Goal: Transaction & Acquisition: Purchase product/service

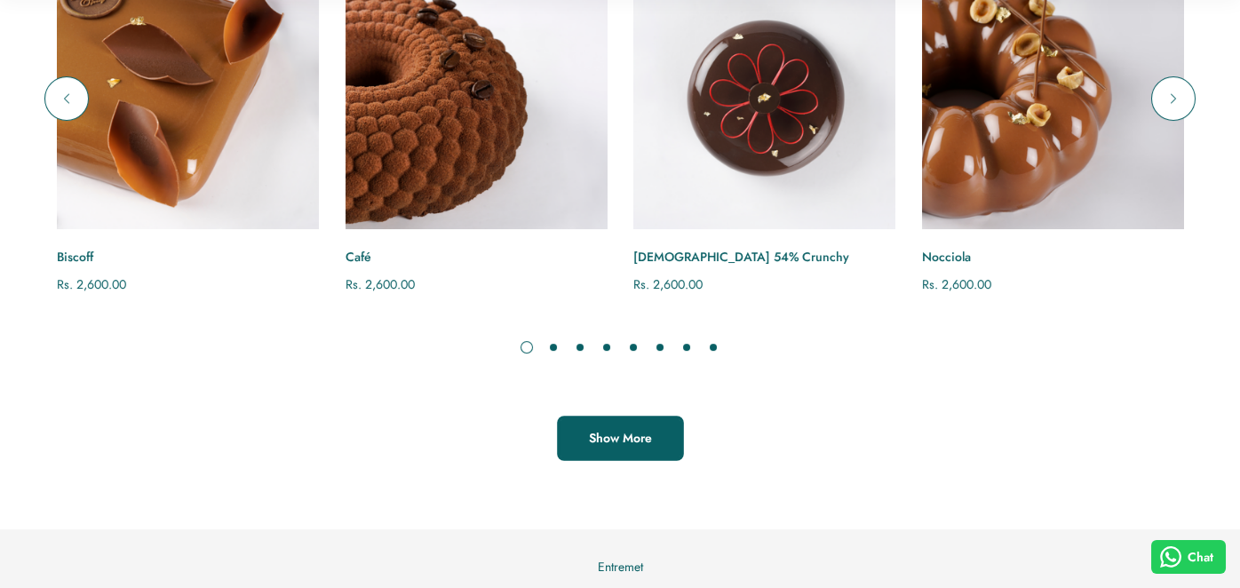
scroll to position [1950, 0]
click at [643, 442] on span "Show More" at bounding box center [620, 437] width 63 height 18
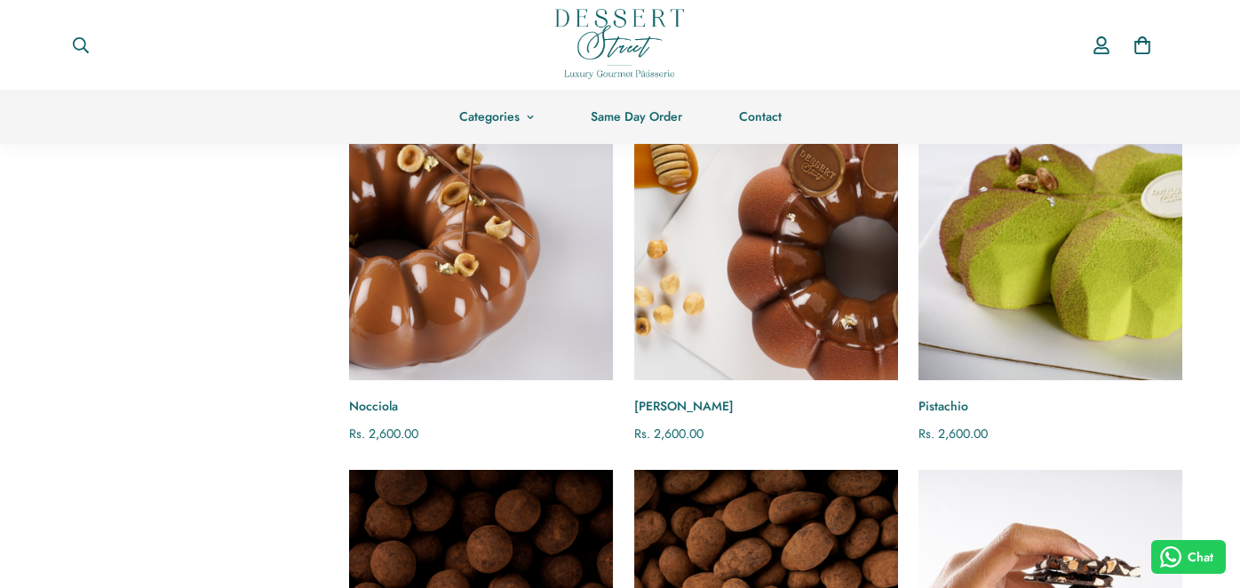
scroll to position [507, 0]
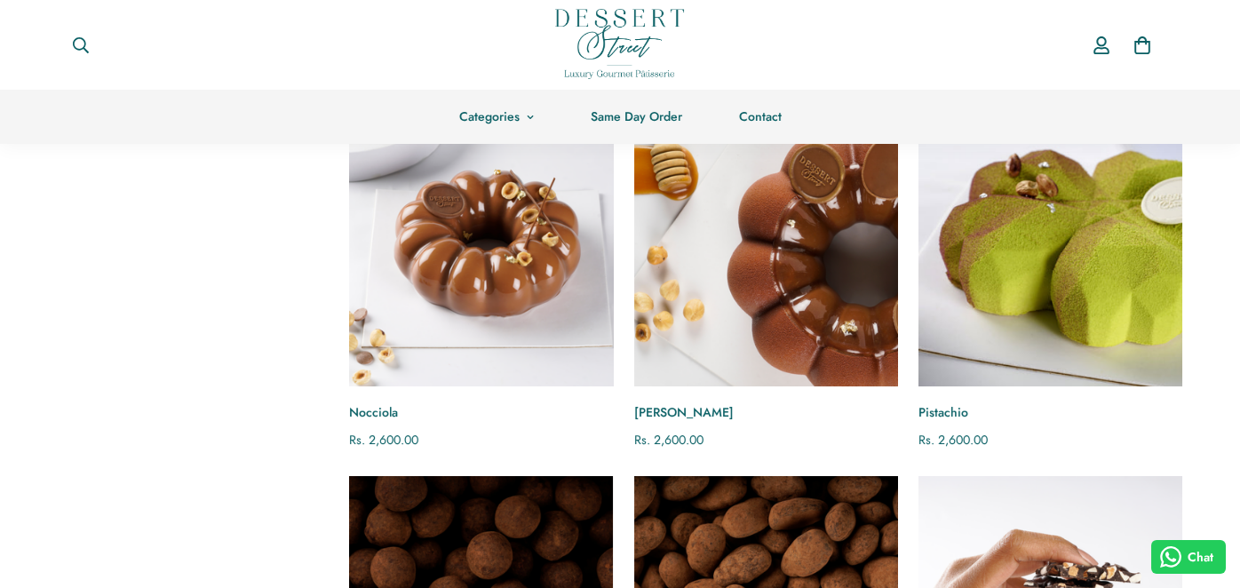
click at [527, 334] on img "Nocciola" at bounding box center [480, 253] width 289 height 289
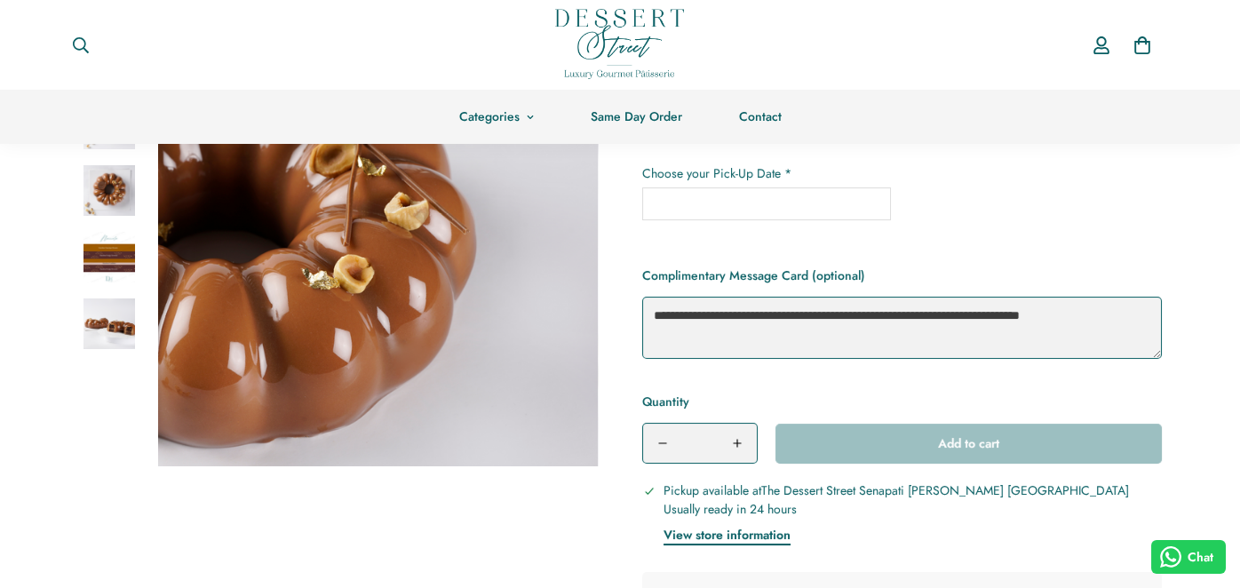
scroll to position [384, 0]
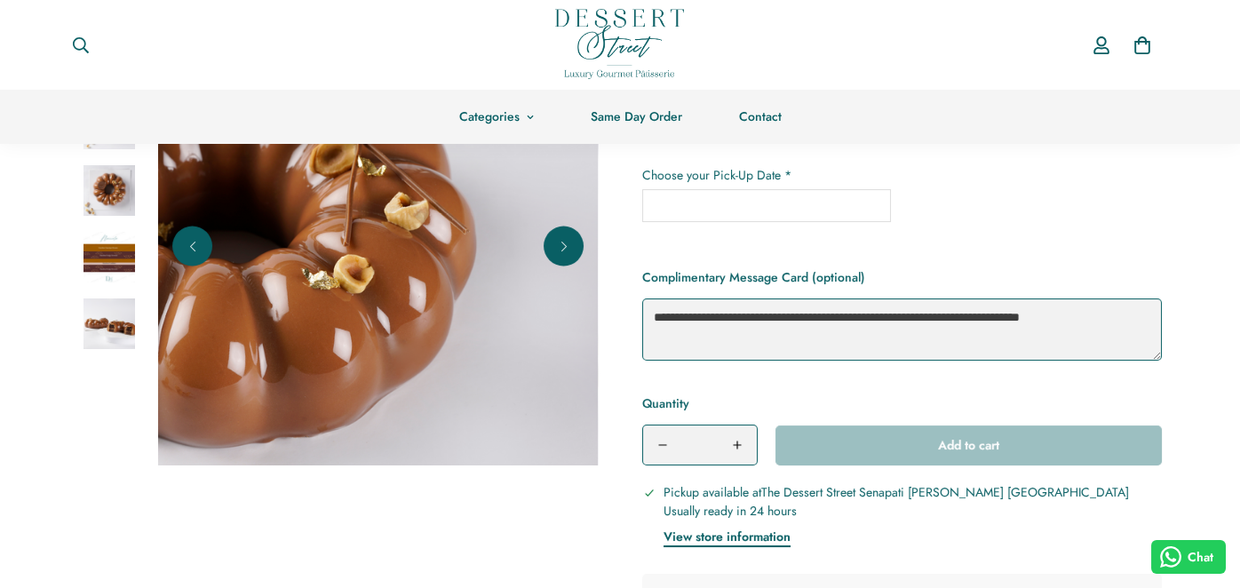
click at [99, 257] on img at bounding box center [108, 257] width 51 height 51
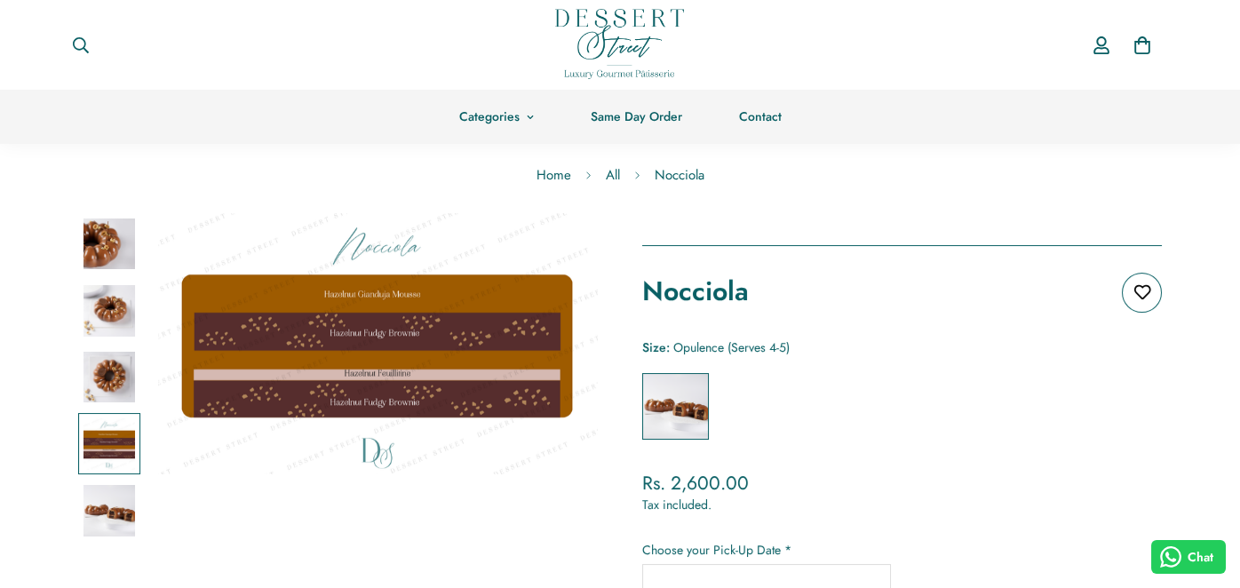
scroll to position [0, 0]
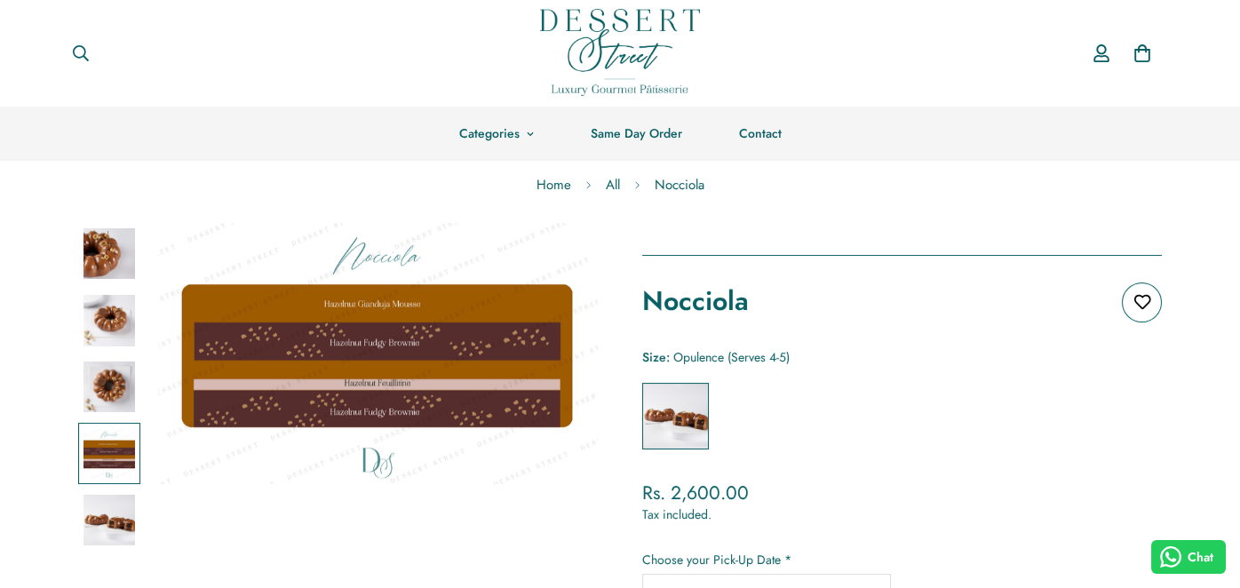
click at [551, 182] on link "Home" at bounding box center [553, 185] width 61 height 47
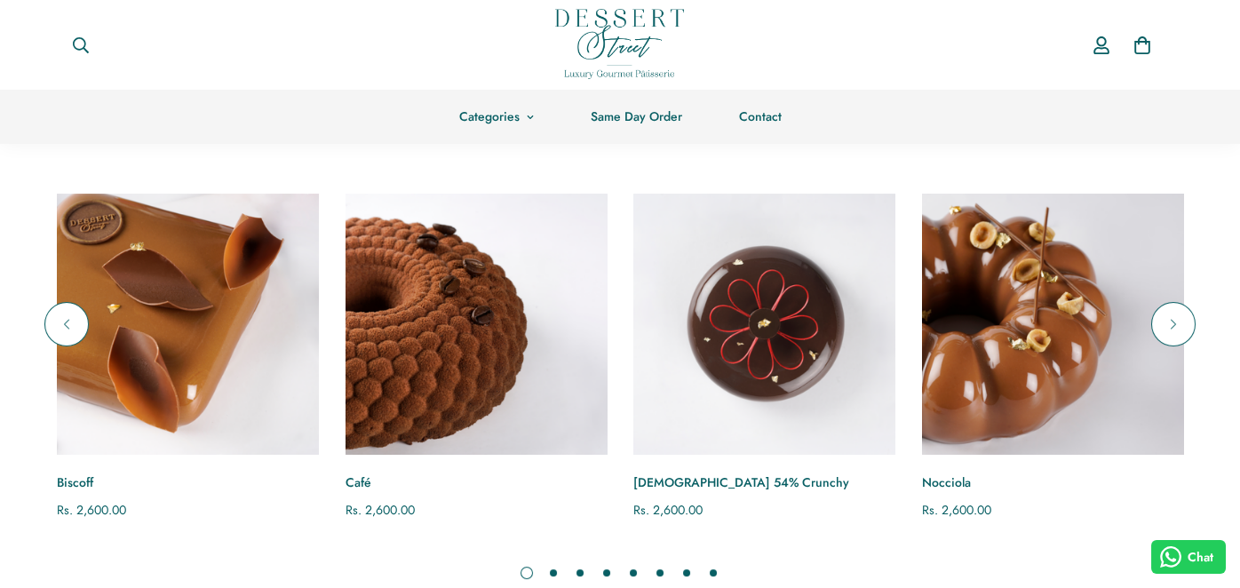
scroll to position [1711, 0]
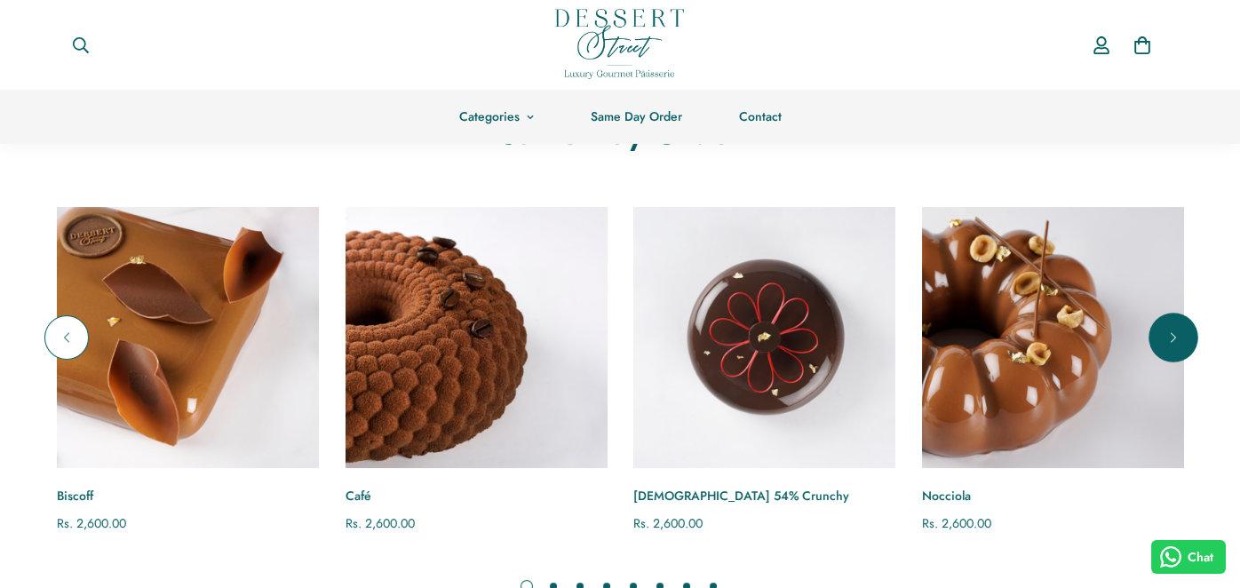
click at [1187, 329] on button "Next" at bounding box center [1173, 337] width 44 height 44
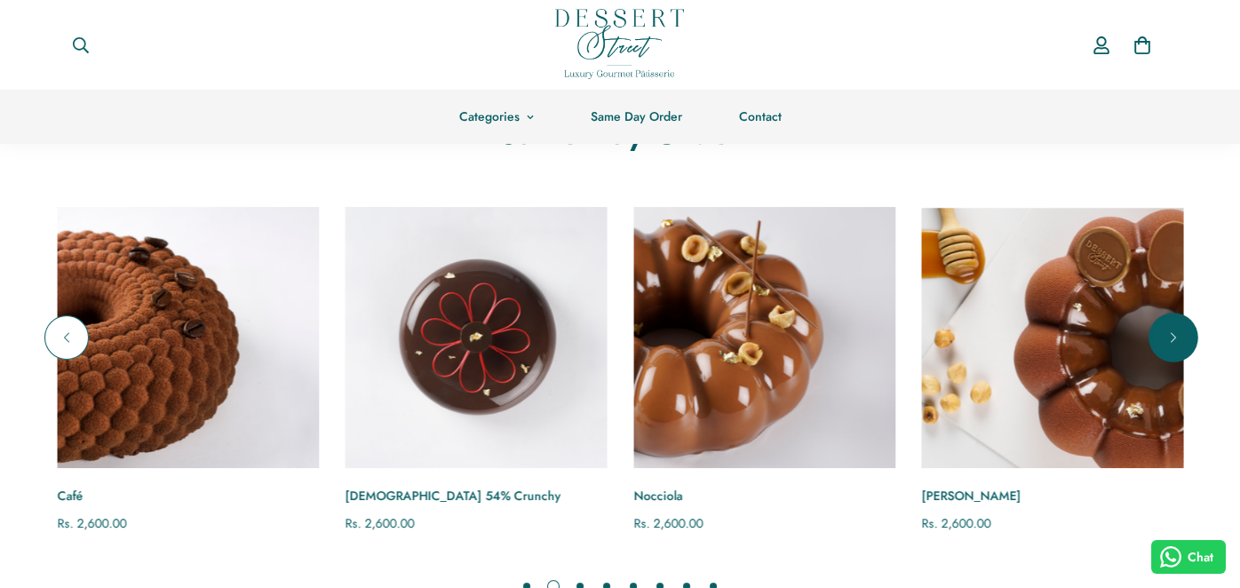
click at [1187, 329] on button "Next" at bounding box center [1173, 337] width 44 height 44
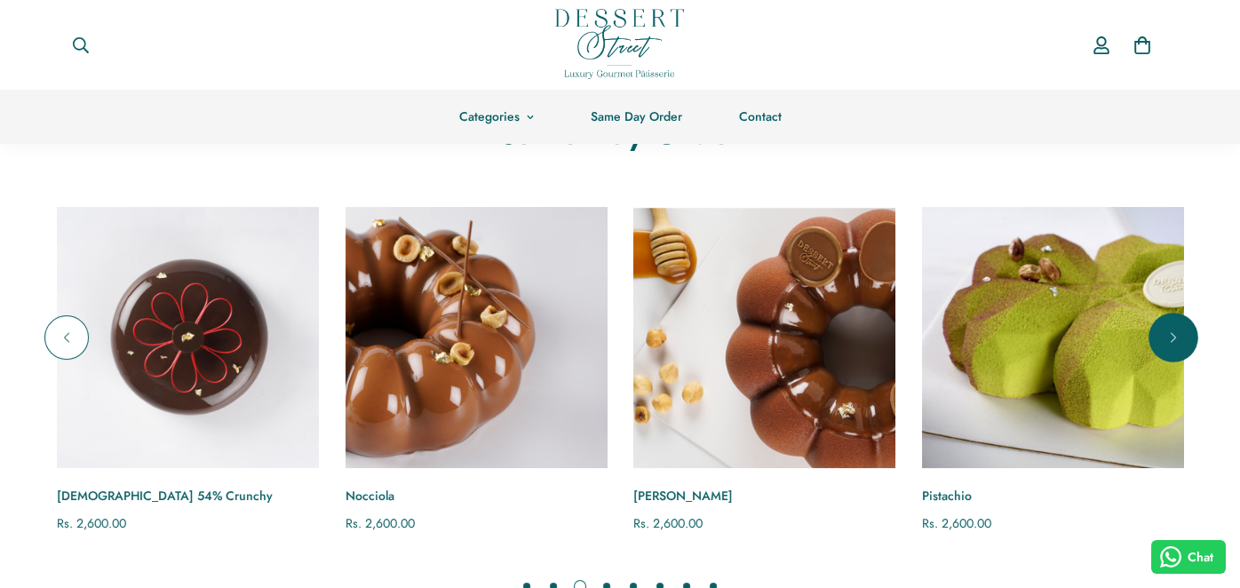
click at [1187, 329] on button "Next" at bounding box center [1173, 337] width 44 height 44
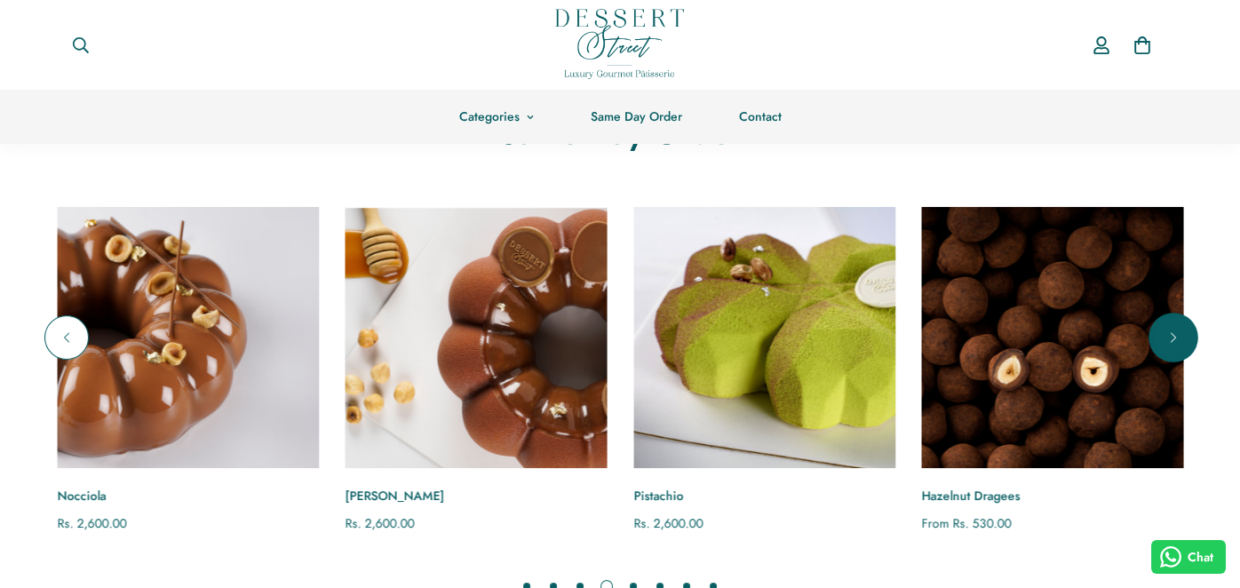
click at [1187, 329] on button "Next" at bounding box center [1173, 337] width 44 height 44
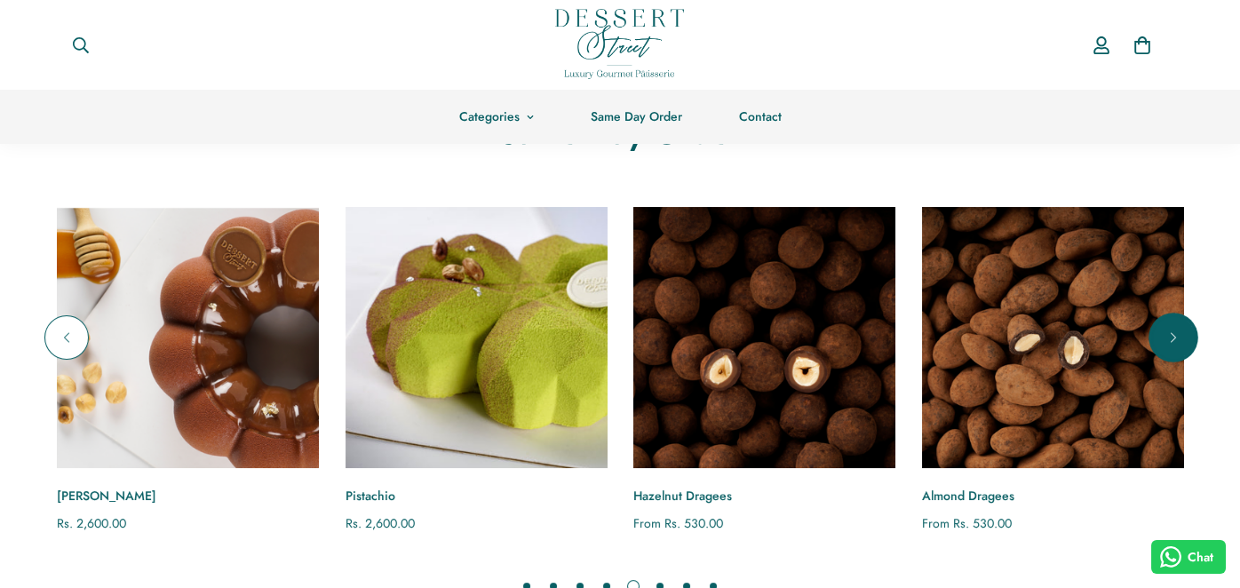
click at [1187, 329] on button "Next" at bounding box center [1173, 337] width 44 height 44
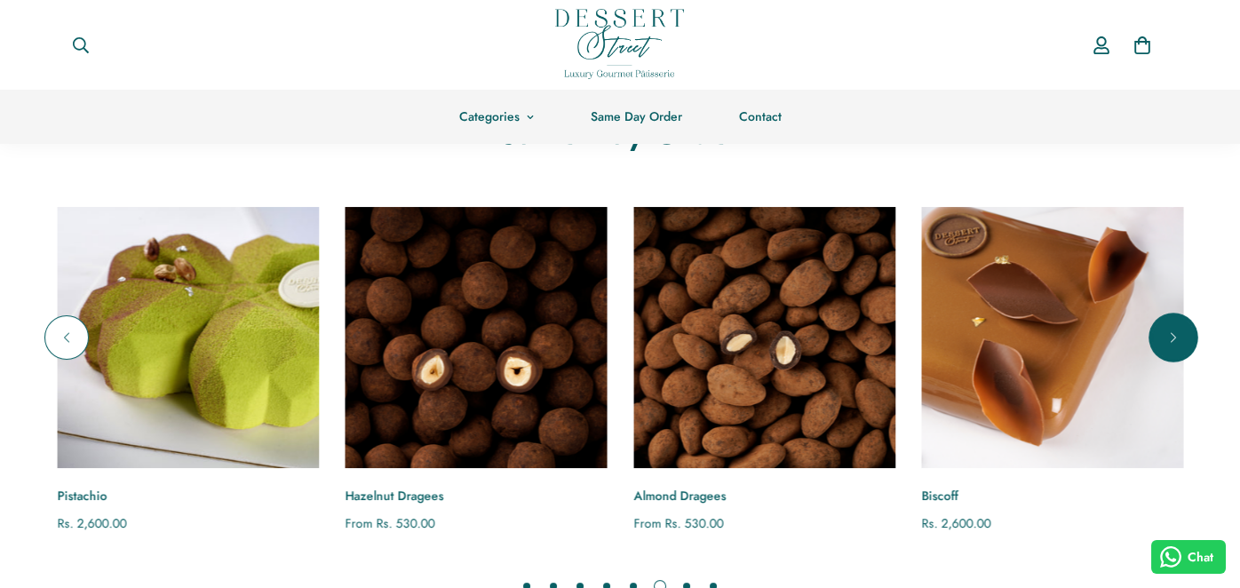
click at [1168, 332] on icon "Next" at bounding box center [1173, 338] width 18 height 18
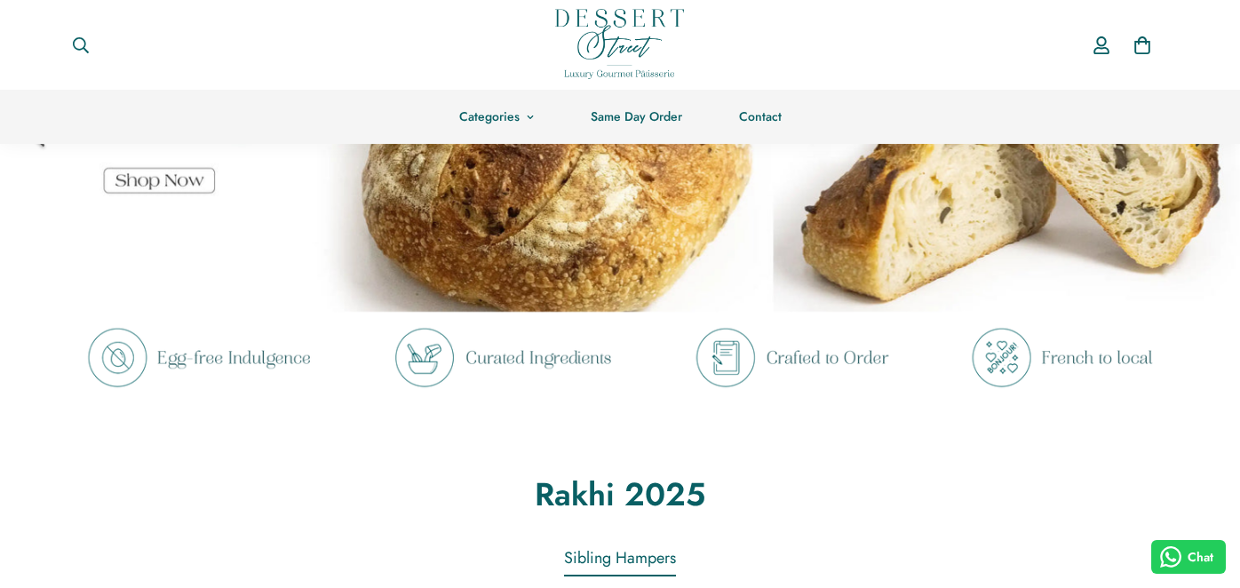
scroll to position [0, 0]
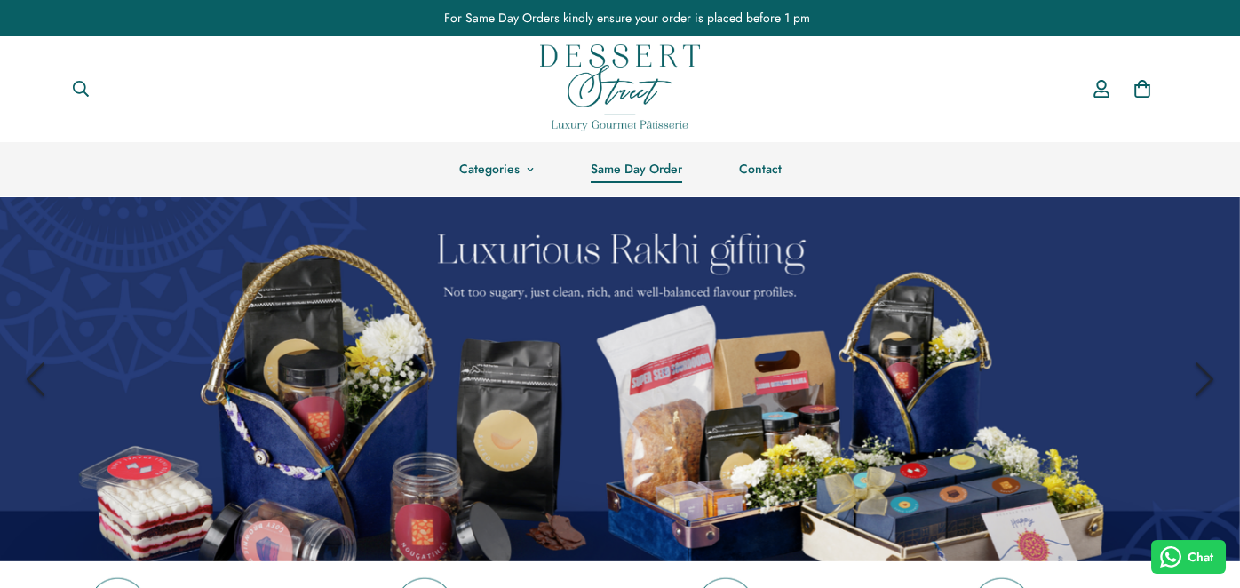
click at [629, 179] on link "Same Day Order" at bounding box center [636, 169] width 148 height 54
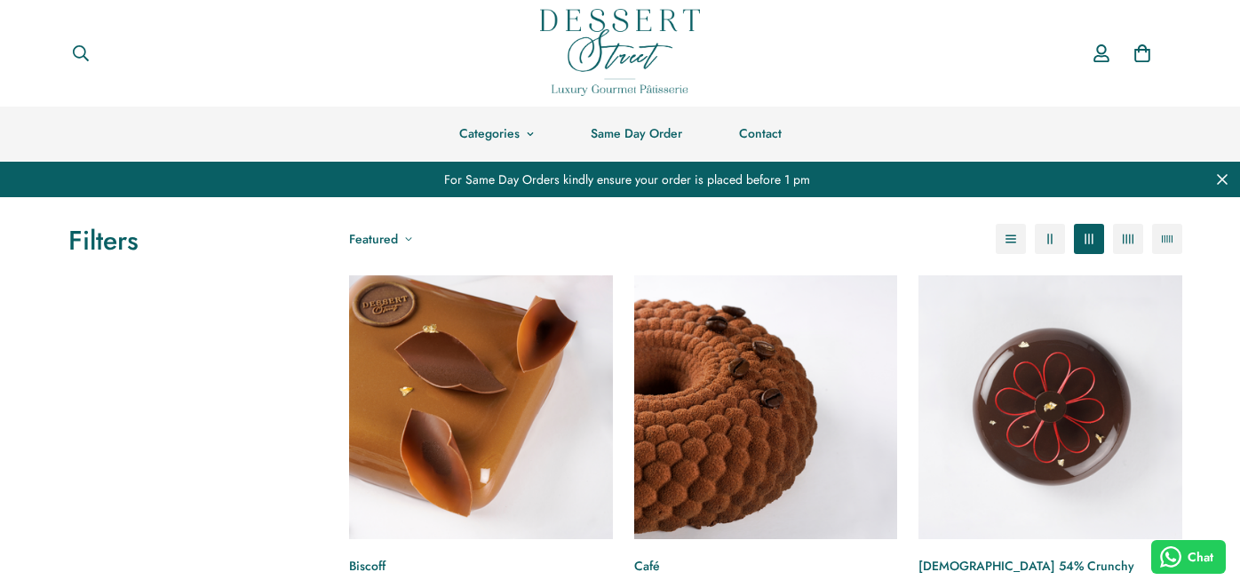
scroll to position [178, 0]
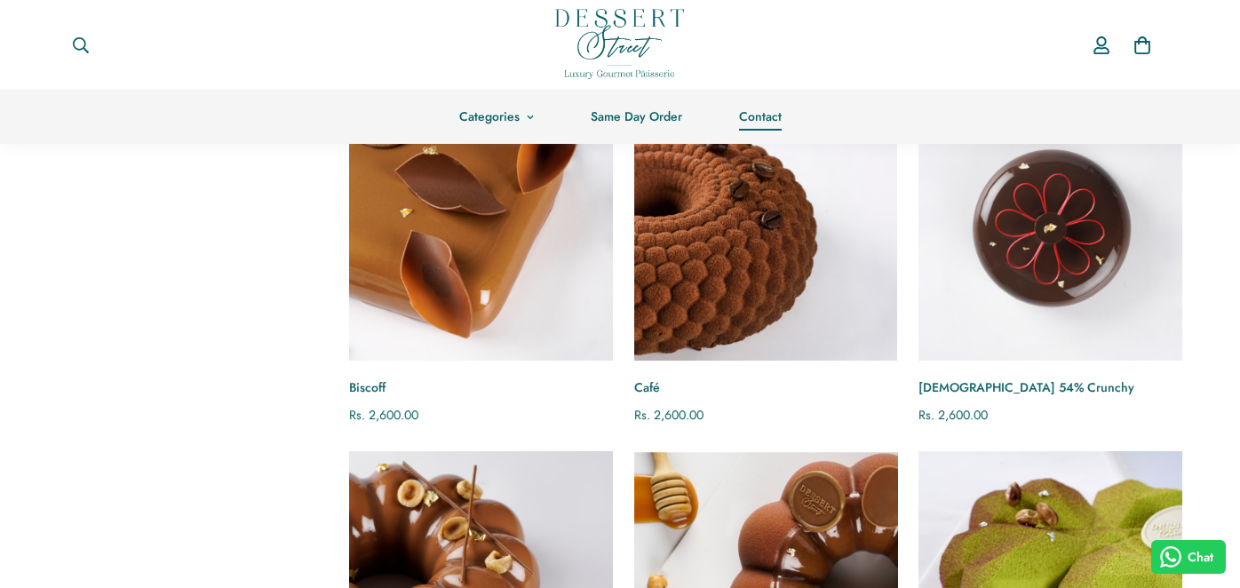
click at [769, 121] on link "Contact" at bounding box center [759, 117] width 99 height 54
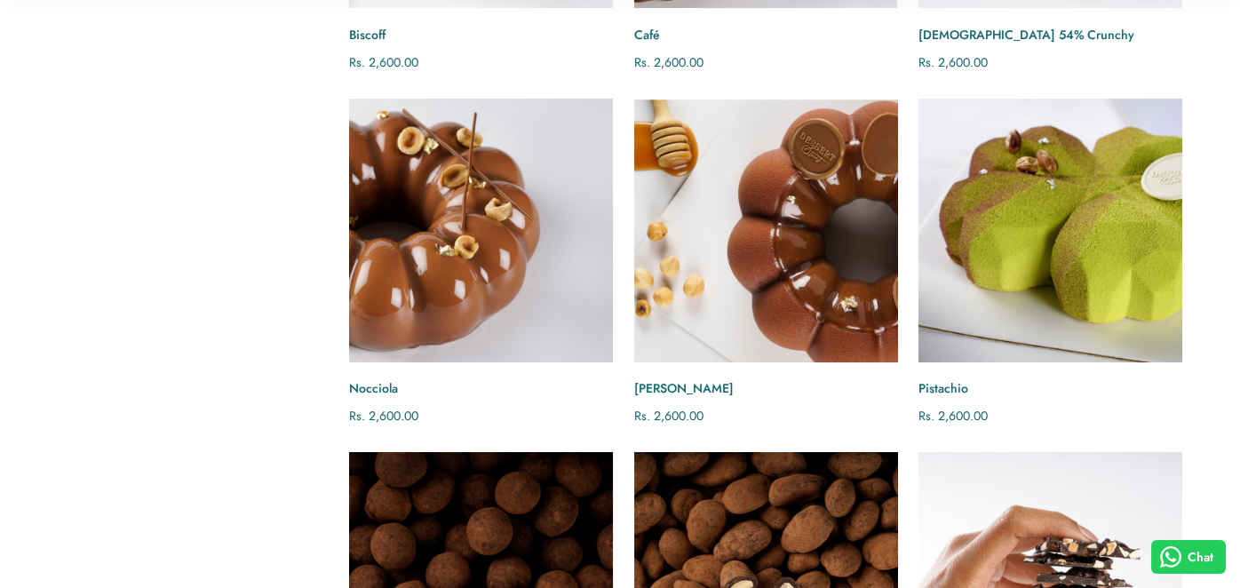
scroll to position [531, 0]
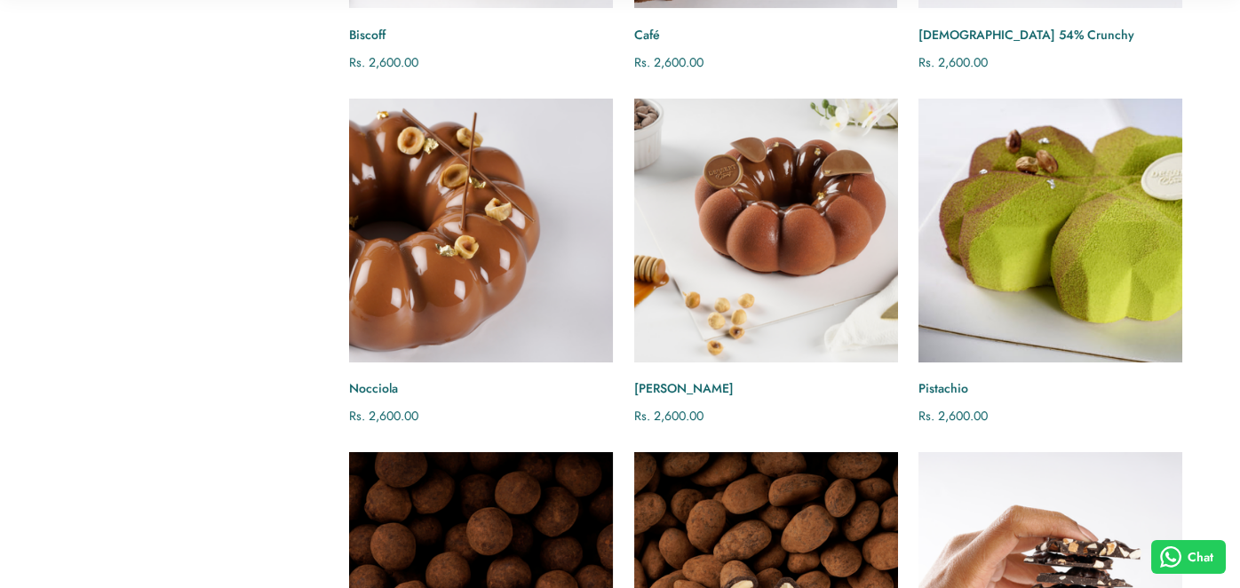
click at [782, 299] on img "Nocciola Caramel" at bounding box center [765, 229] width 289 height 289
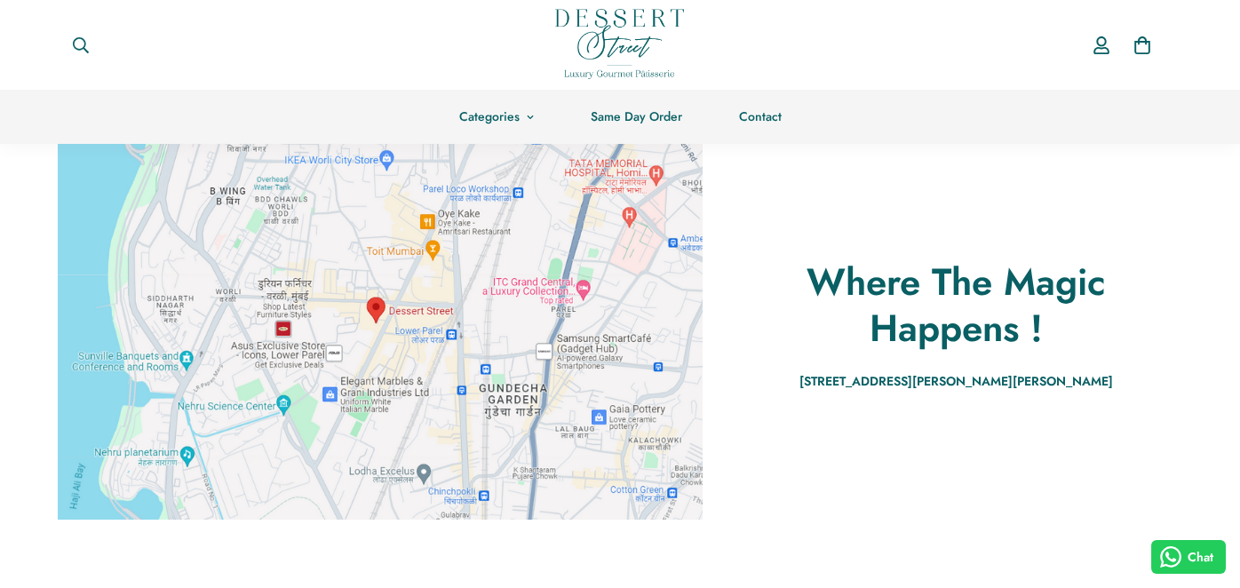
scroll to position [98, 0]
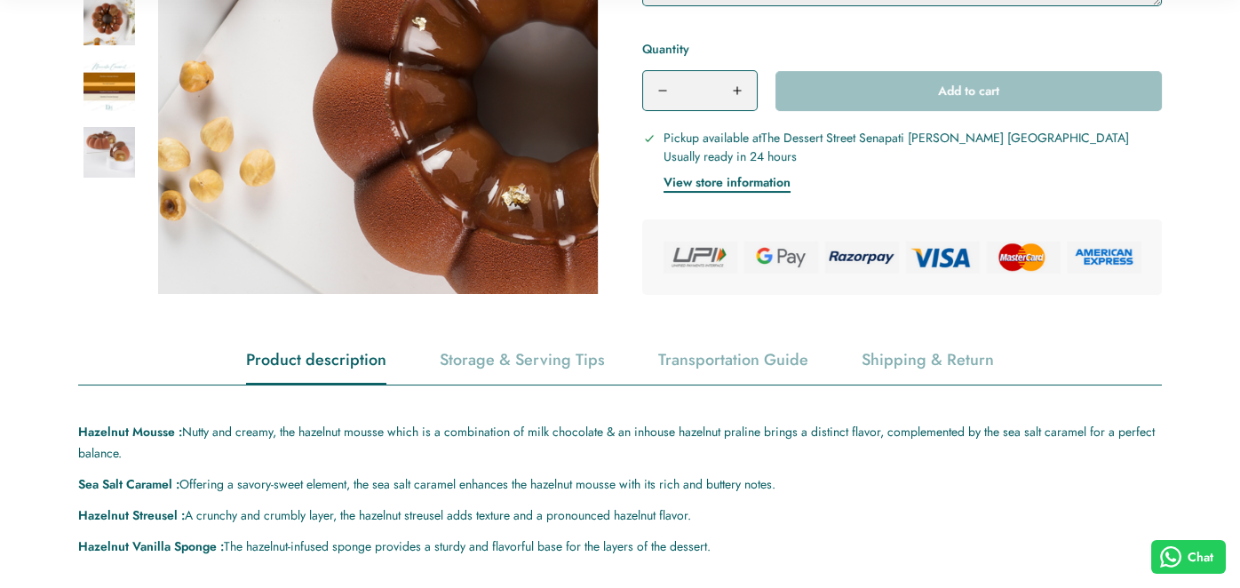
scroll to position [864, 0]
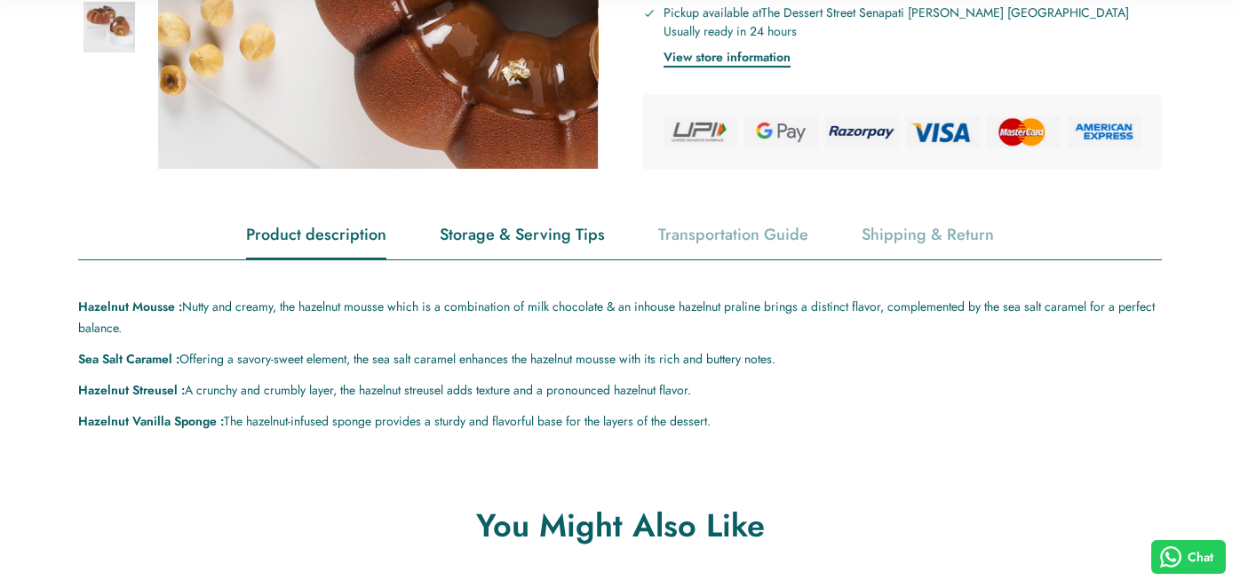
click at [543, 228] on div "Storage & Serving Tips" at bounding box center [522, 234] width 165 height 45
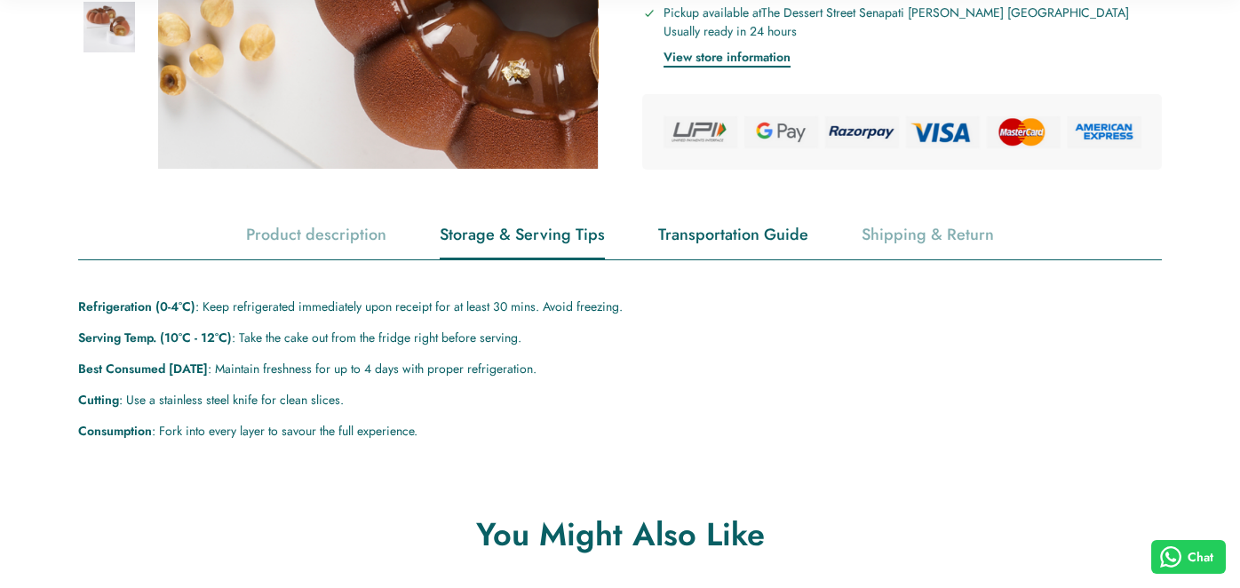
click at [701, 243] on div "Transportation Guide" at bounding box center [733, 234] width 150 height 45
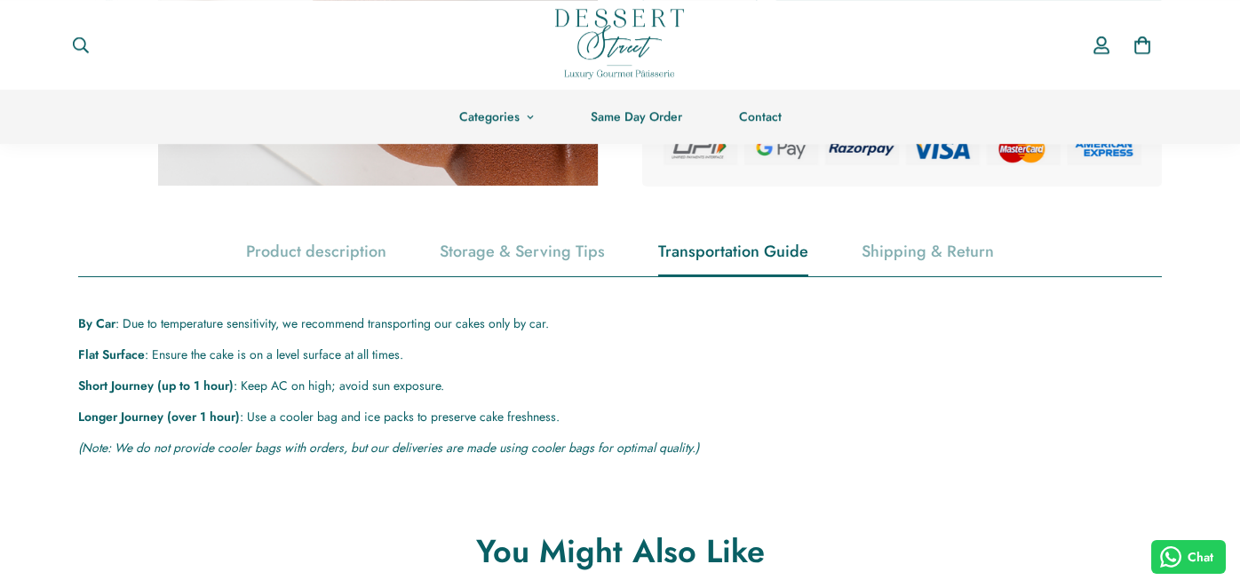
scroll to position [845, 0]
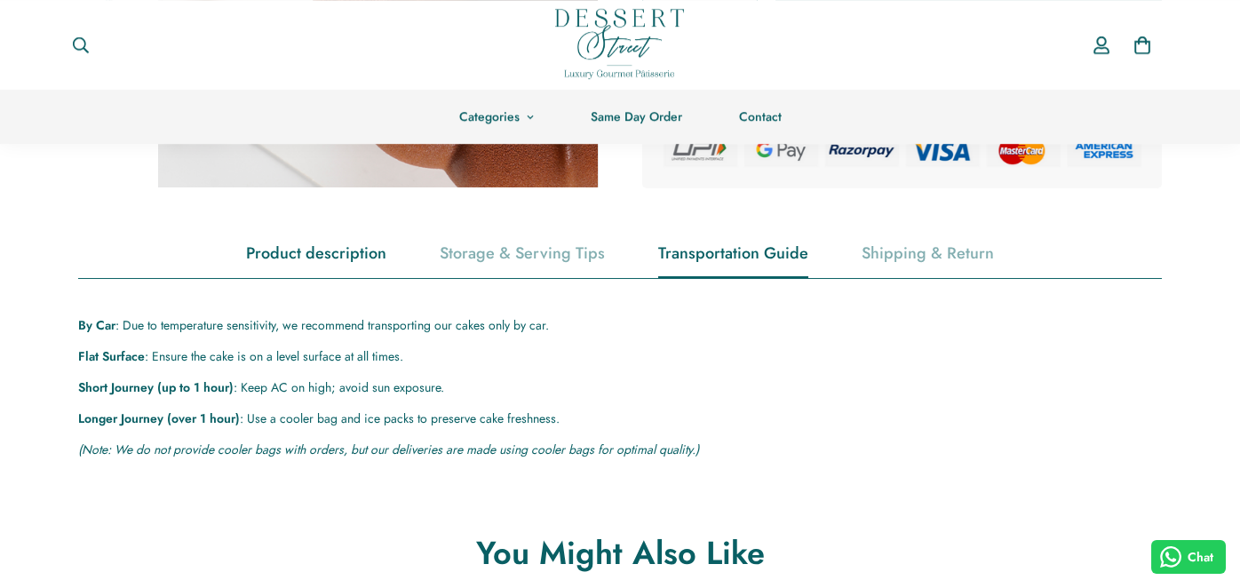
click at [305, 250] on div "Product description" at bounding box center [316, 253] width 140 height 45
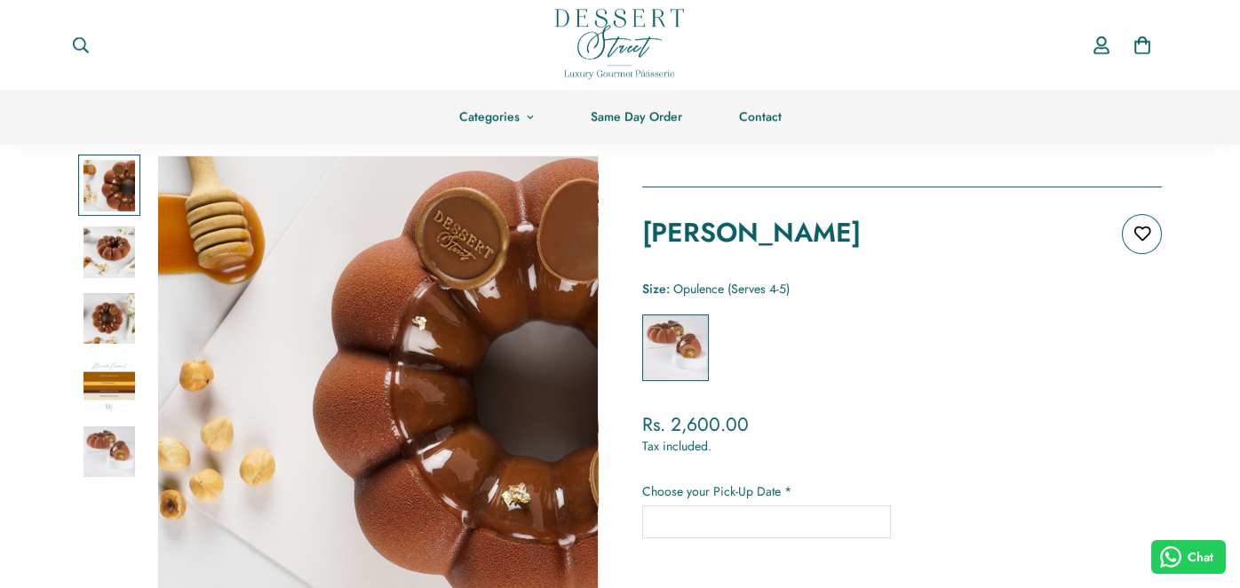
scroll to position [66, 0]
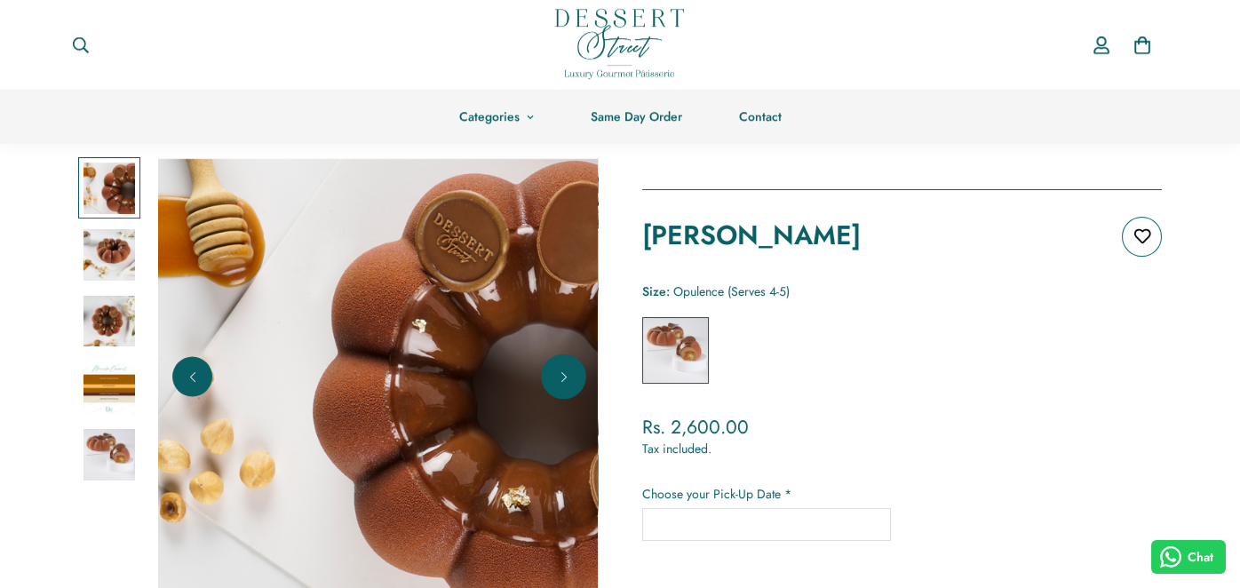
click at [574, 382] on button "Next" at bounding box center [563, 377] width 40 height 40
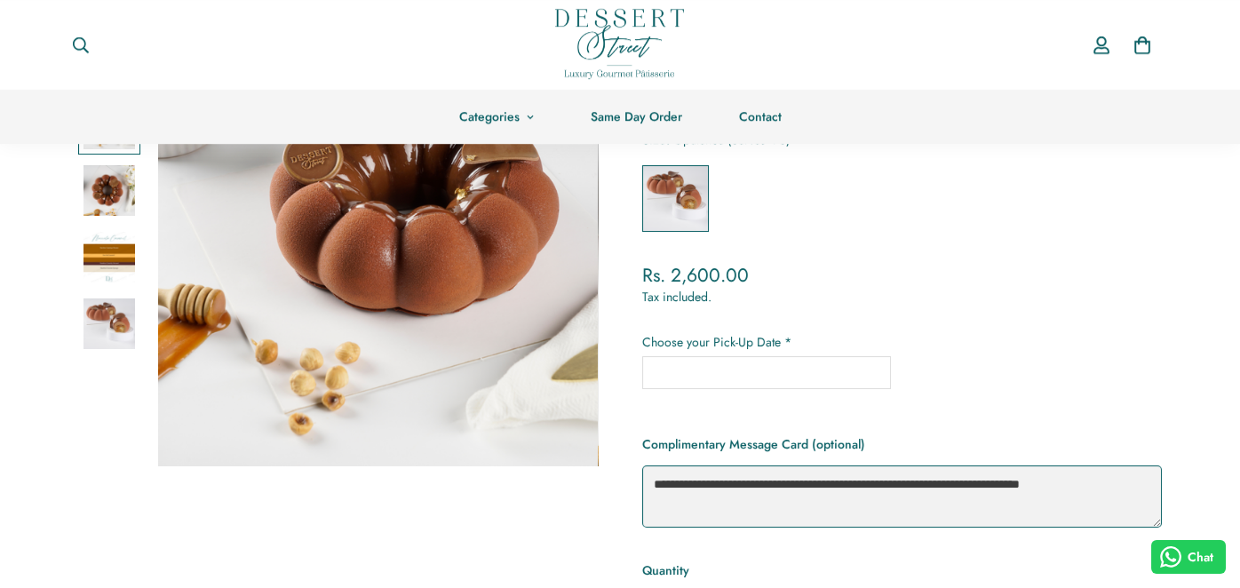
scroll to position [218, 0]
click at [725, 386] on input "text" at bounding box center [766, 372] width 249 height 33
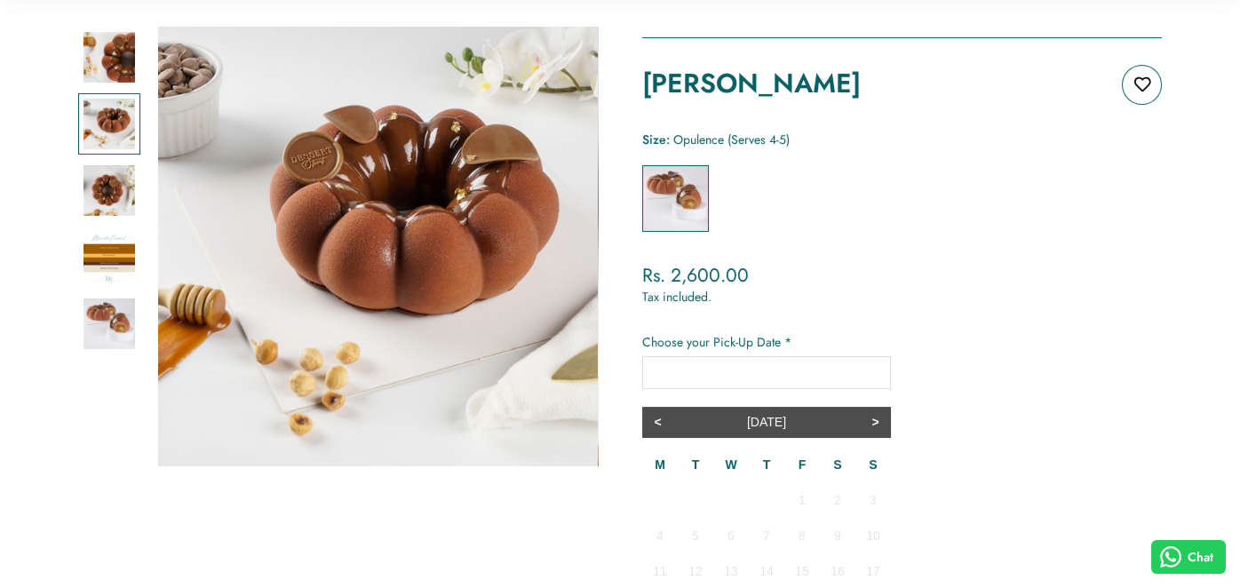
scroll to position [397, 0]
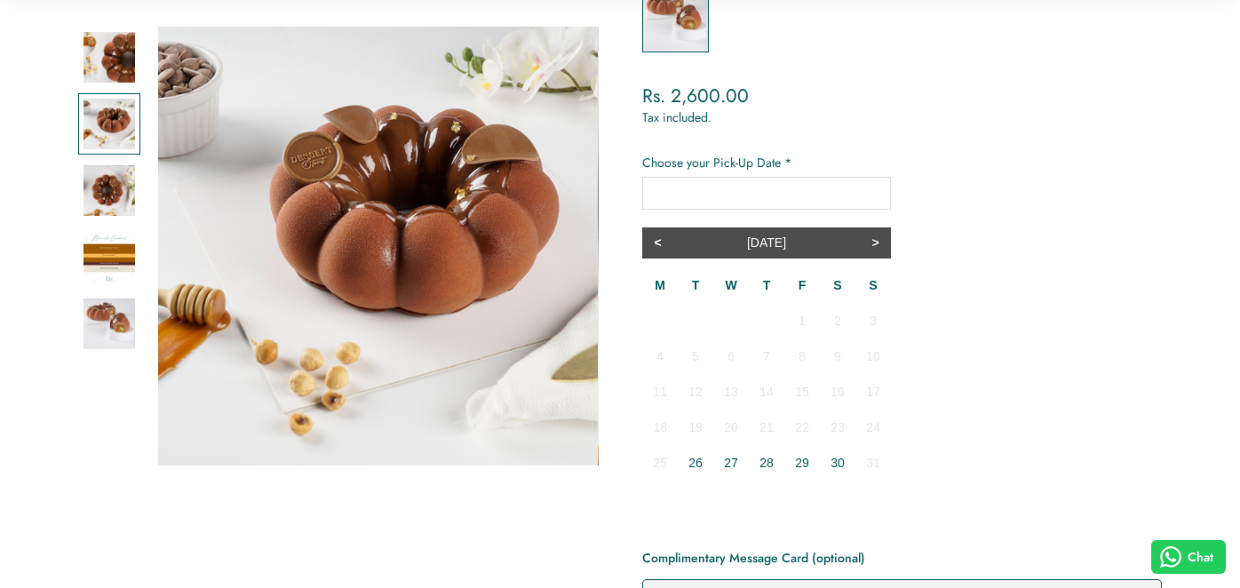
click at [873, 242] on div ">" at bounding box center [875, 242] width 31 height 31
click at [664, 359] on td "8" at bounding box center [660, 356] width 36 height 36
type input "**********"
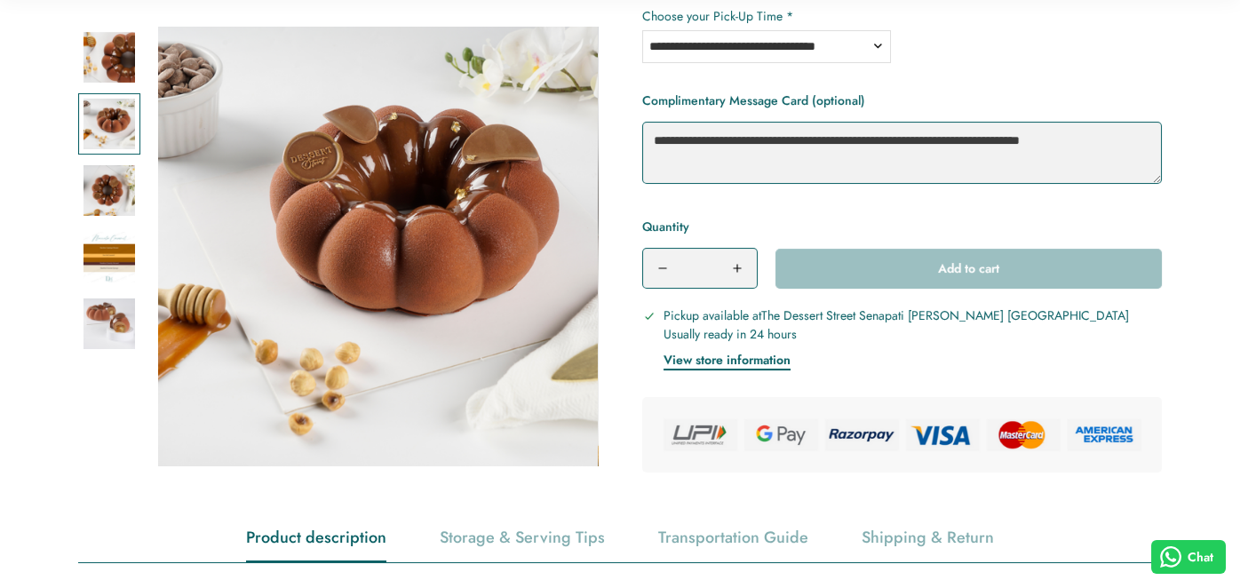
scroll to position [626, 0]
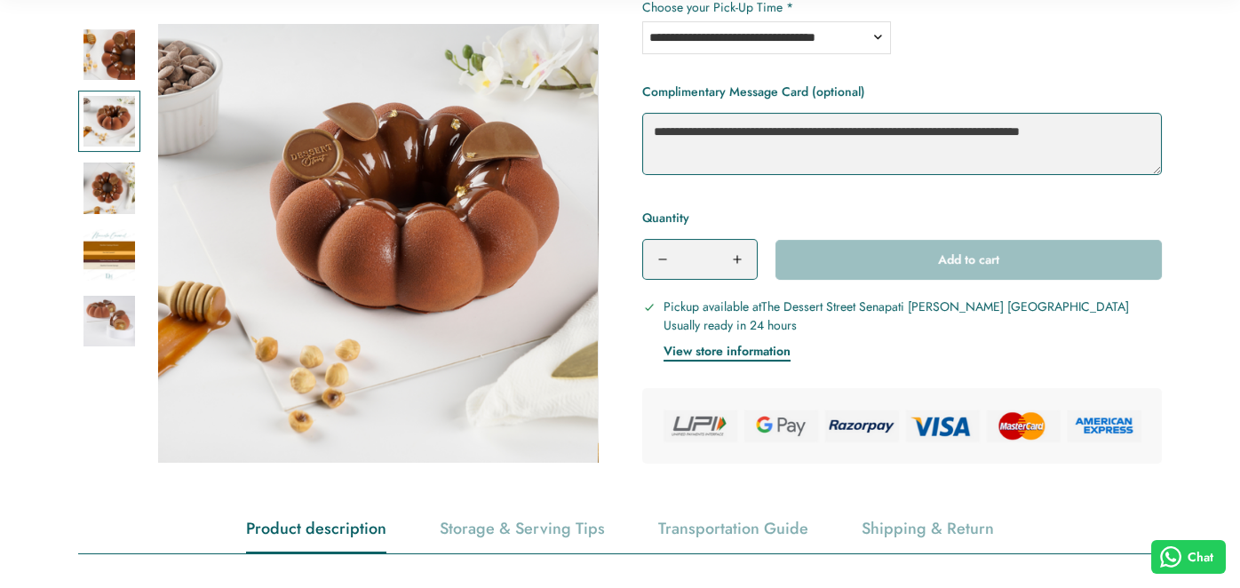
click at [886, 262] on div "Quantity * Add to cart" at bounding box center [901, 243] width 519 height 73
click at [866, 260] on div "Quantity * Add to cart" at bounding box center [901, 243] width 519 height 73
click at [931, 271] on div "Quantity * Add to cart" at bounding box center [901, 243] width 519 height 73
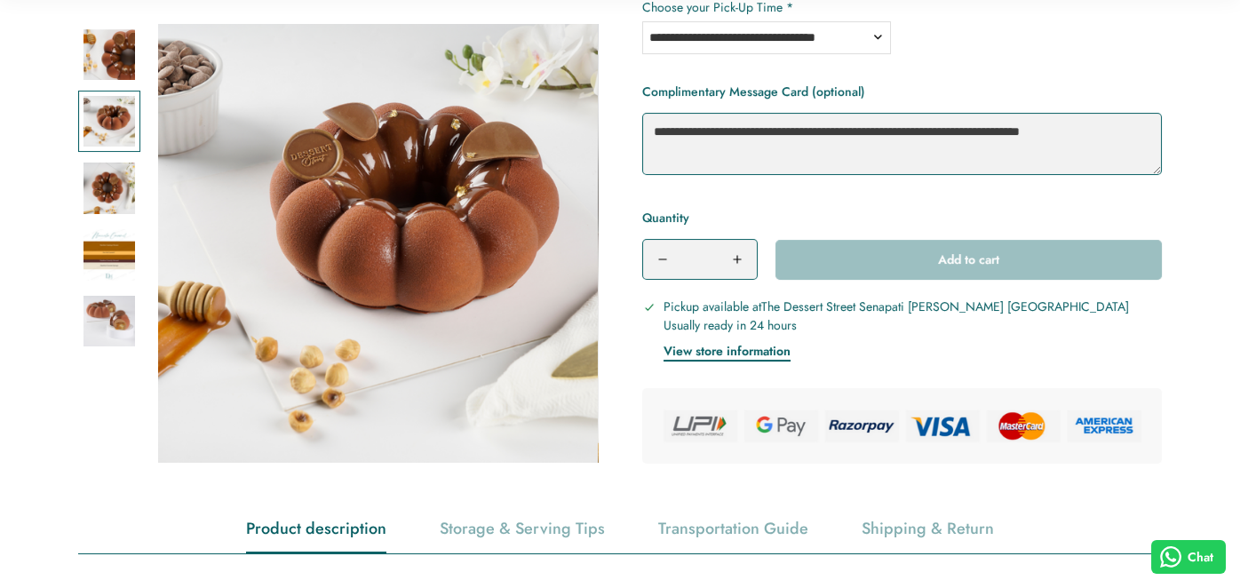
click at [896, 346] on div "Pickup available at The Dessert Street Senapati Bapat Marg Lower Parel Usually …" at bounding box center [895, 329] width 465 height 64
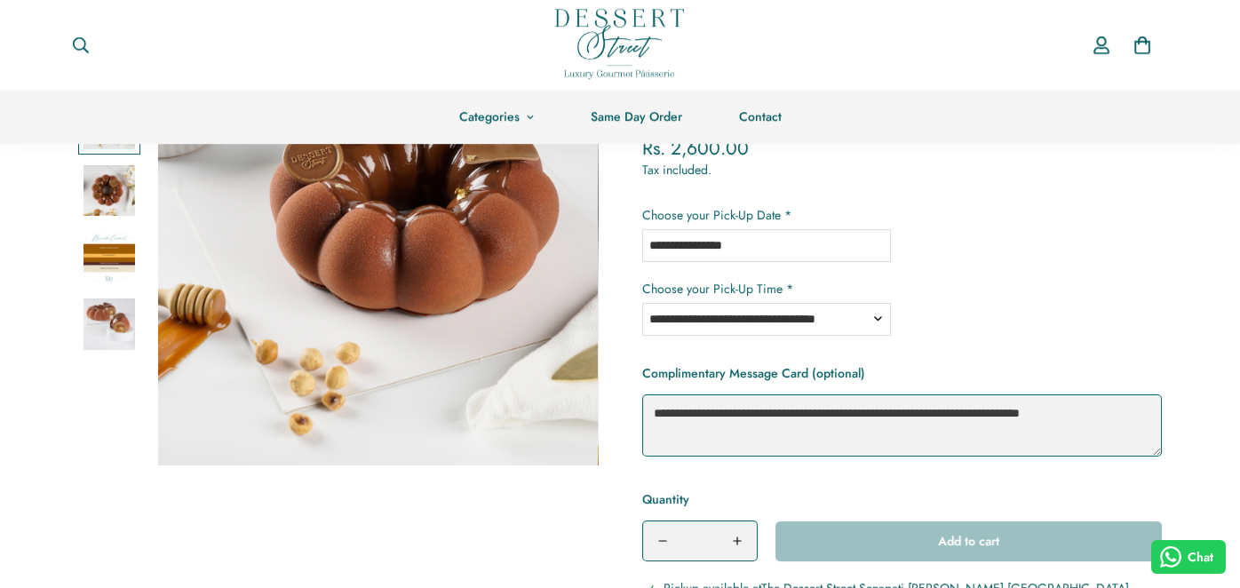
scroll to position [345, 0]
click at [759, 319] on select "**********" at bounding box center [766, 319] width 249 height 33
click at [1024, 289] on label "Choose your Pick-Up Time *" at bounding box center [901, 289] width 519 height 19
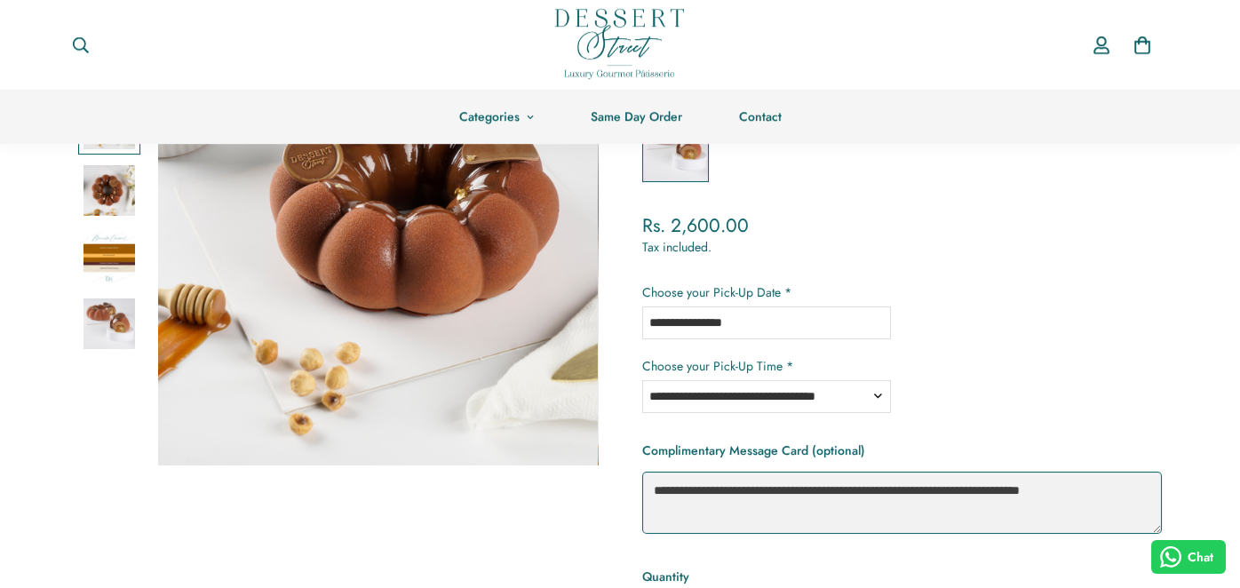
scroll to position [266, 0]
click at [768, 323] on input "**********" at bounding box center [766, 323] width 249 height 33
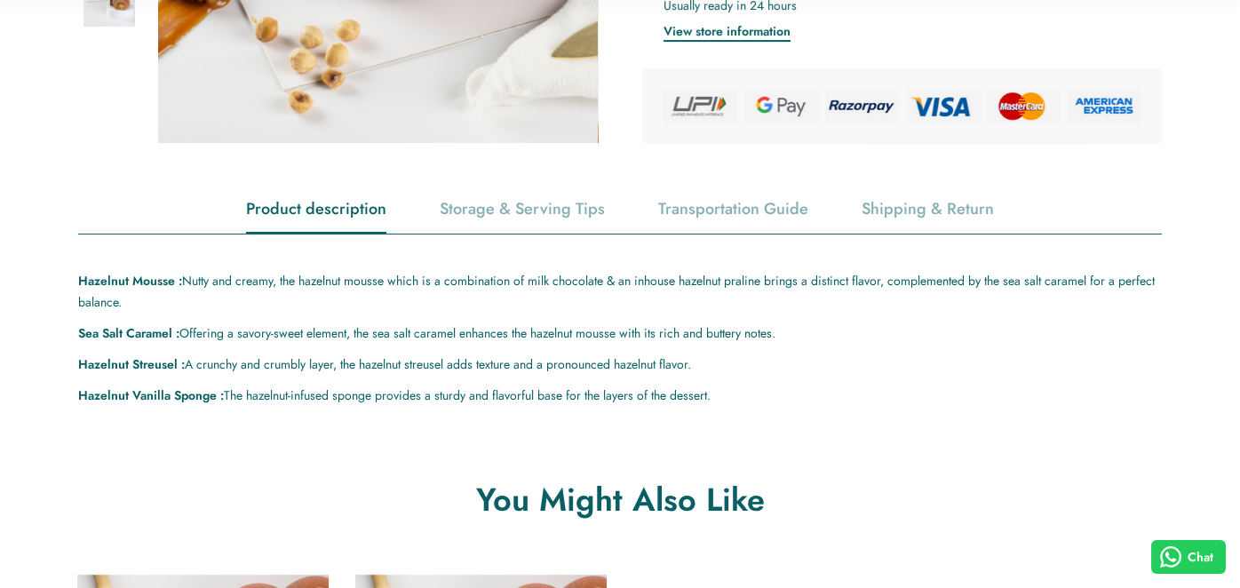
scroll to position [1276, 0]
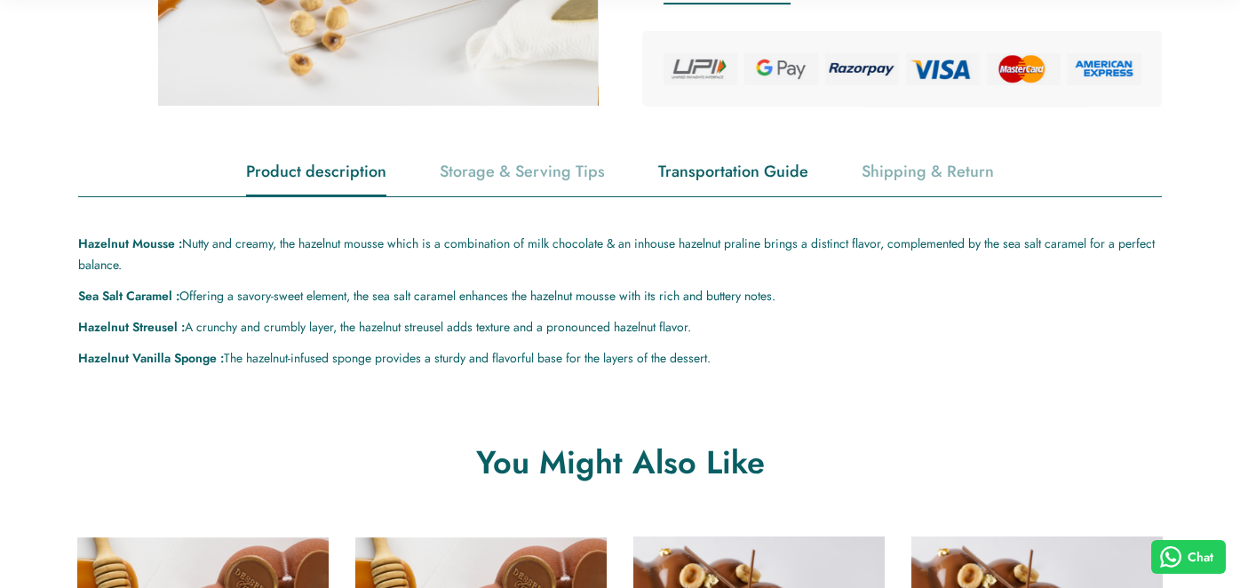
click at [716, 178] on div "Transportation Guide" at bounding box center [733, 171] width 150 height 45
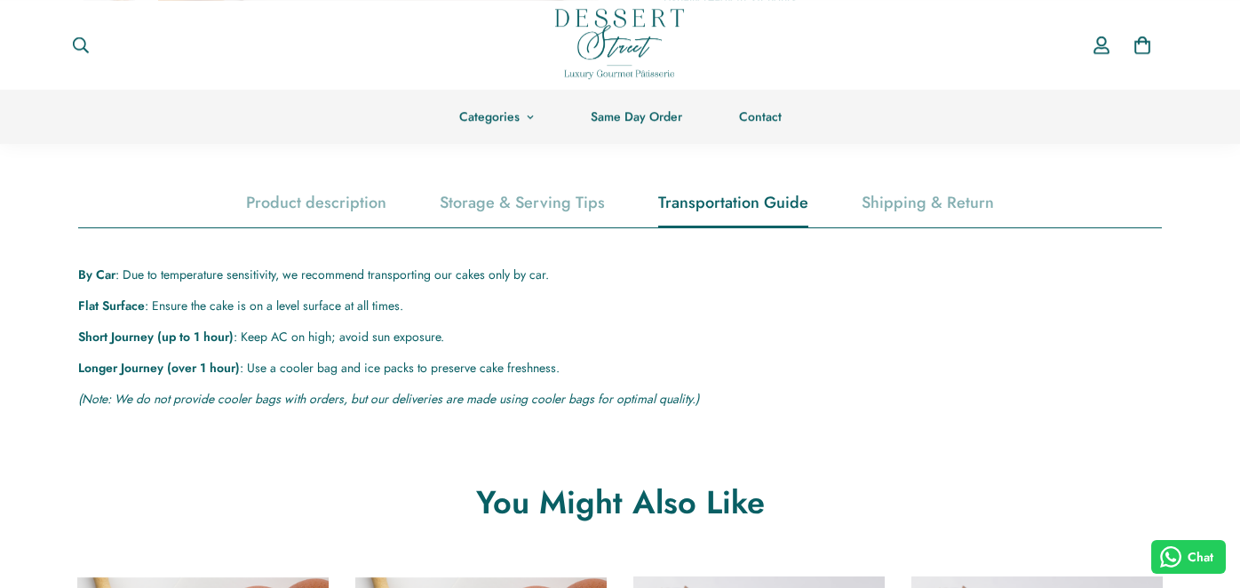
scroll to position [947, 0]
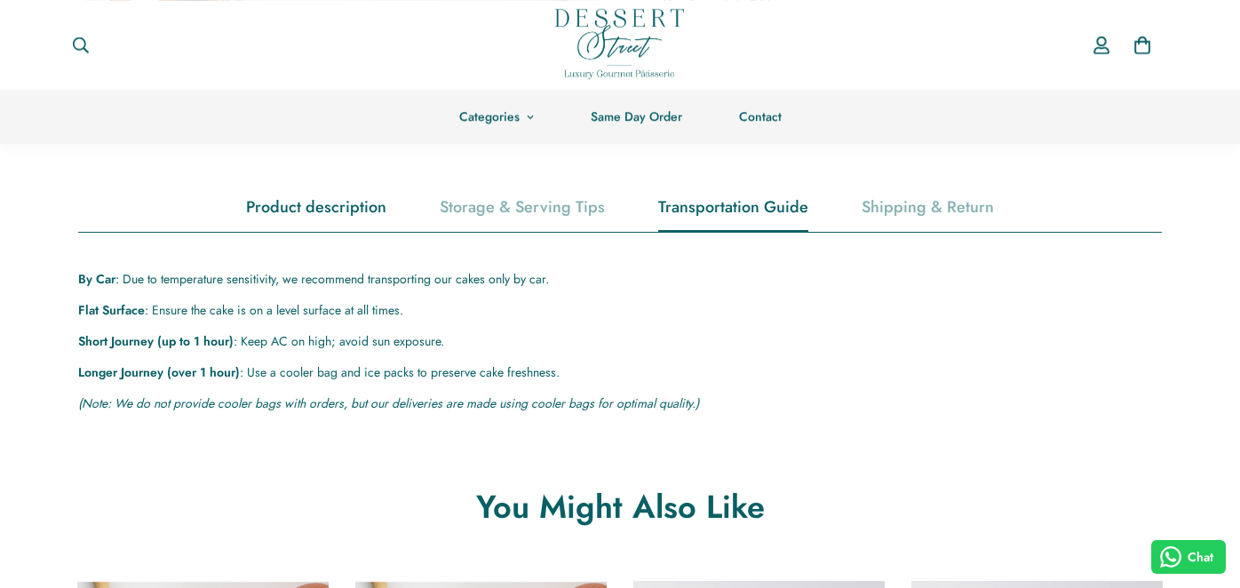
click at [314, 217] on div "Product description" at bounding box center [316, 207] width 140 height 45
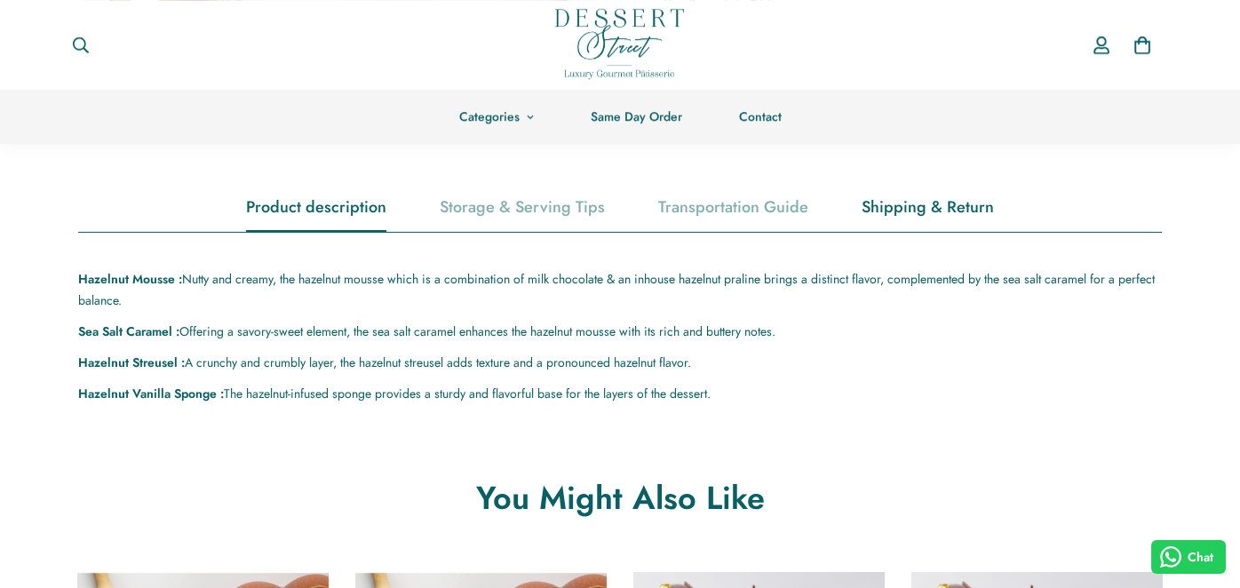
click at [896, 221] on div "Shipping & Return" at bounding box center [927, 207] width 132 height 45
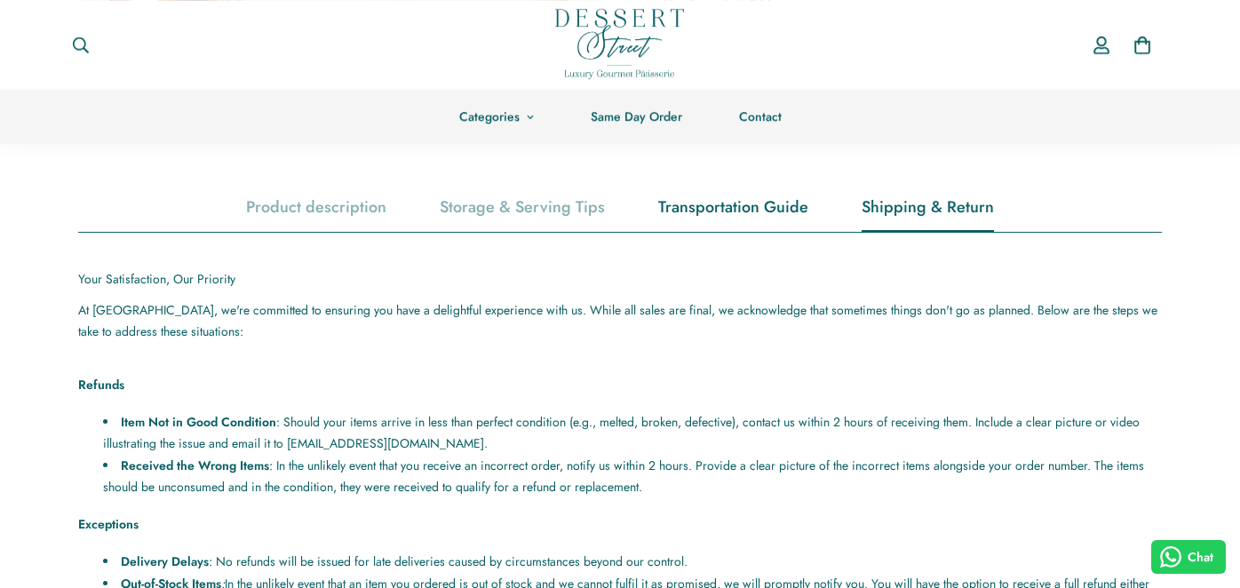
click at [744, 209] on div "Transportation Guide" at bounding box center [733, 207] width 150 height 45
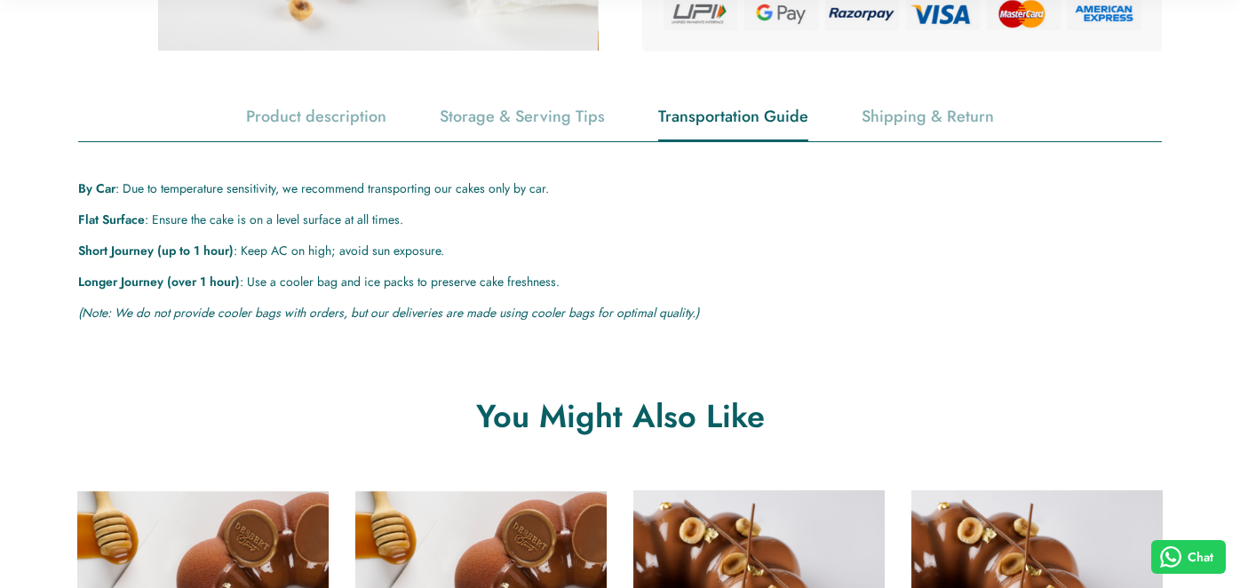
scroll to position [1039, 0]
click at [240, 248] on p "Short Journey (up to 1 hour) : Keep AC on high; avoid sun exposure." at bounding box center [619, 250] width 1083 height 22
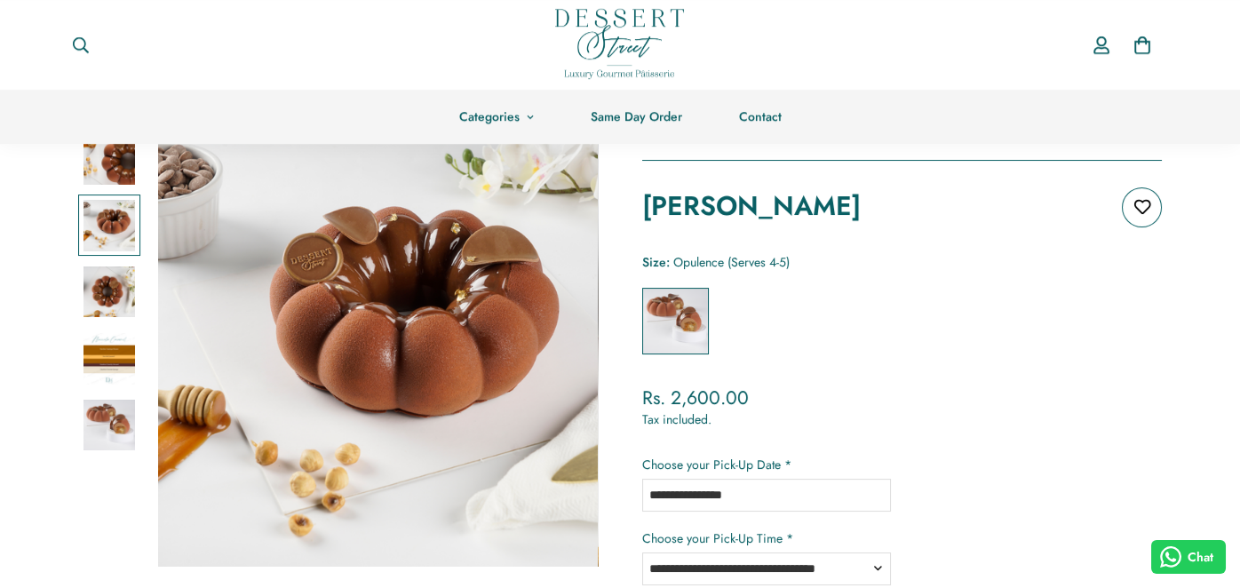
scroll to position [0, 0]
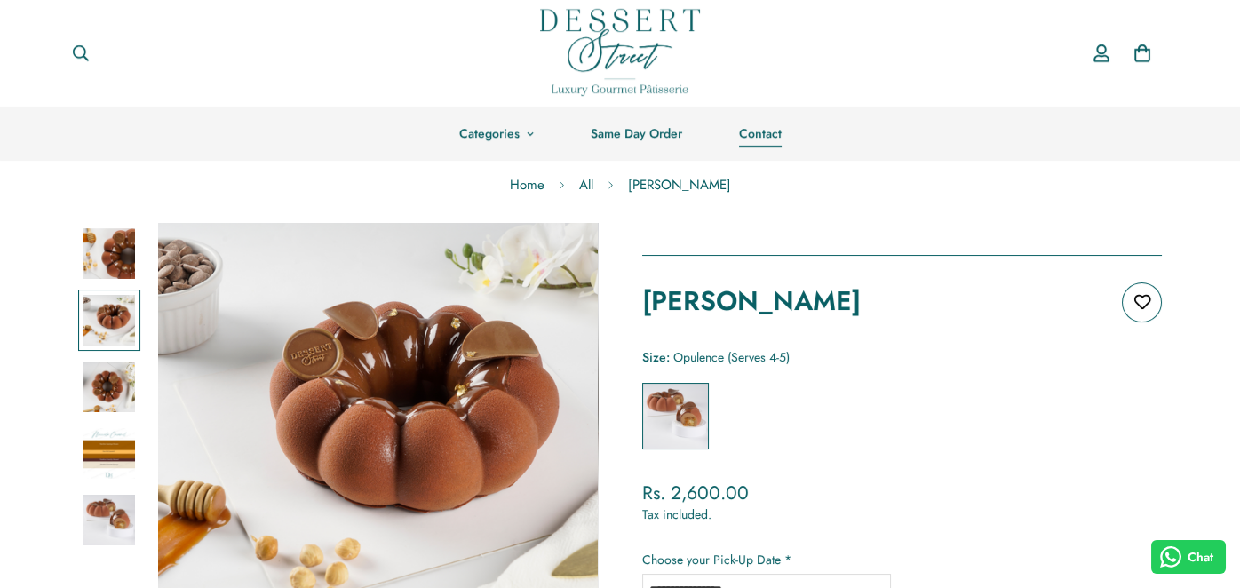
click at [763, 137] on link "Contact" at bounding box center [759, 134] width 99 height 54
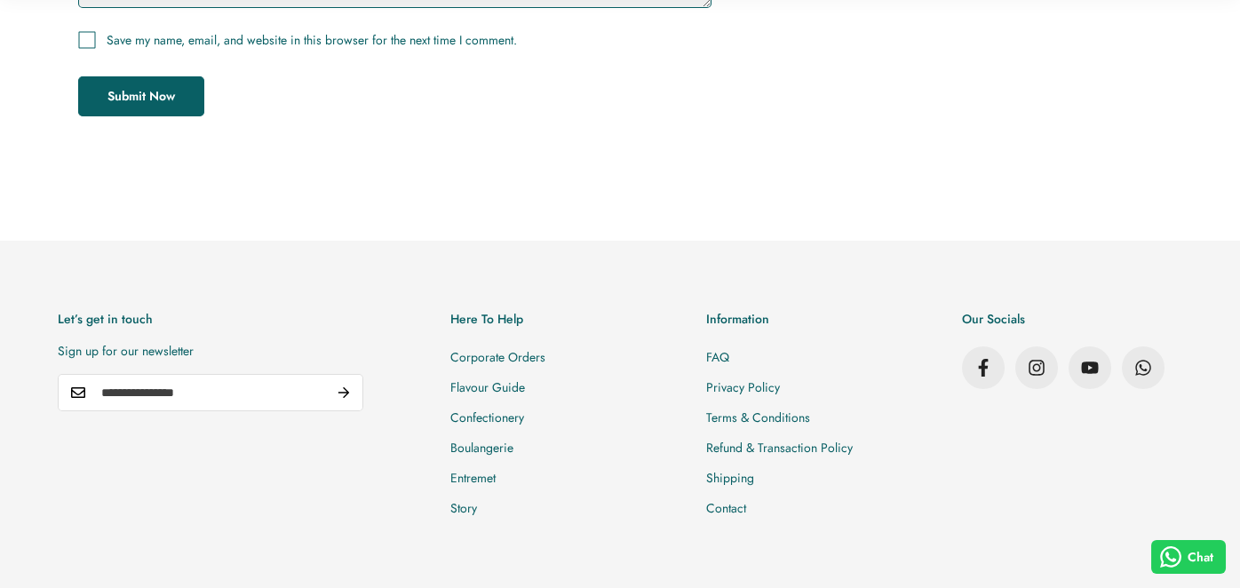
scroll to position [1071, 0]
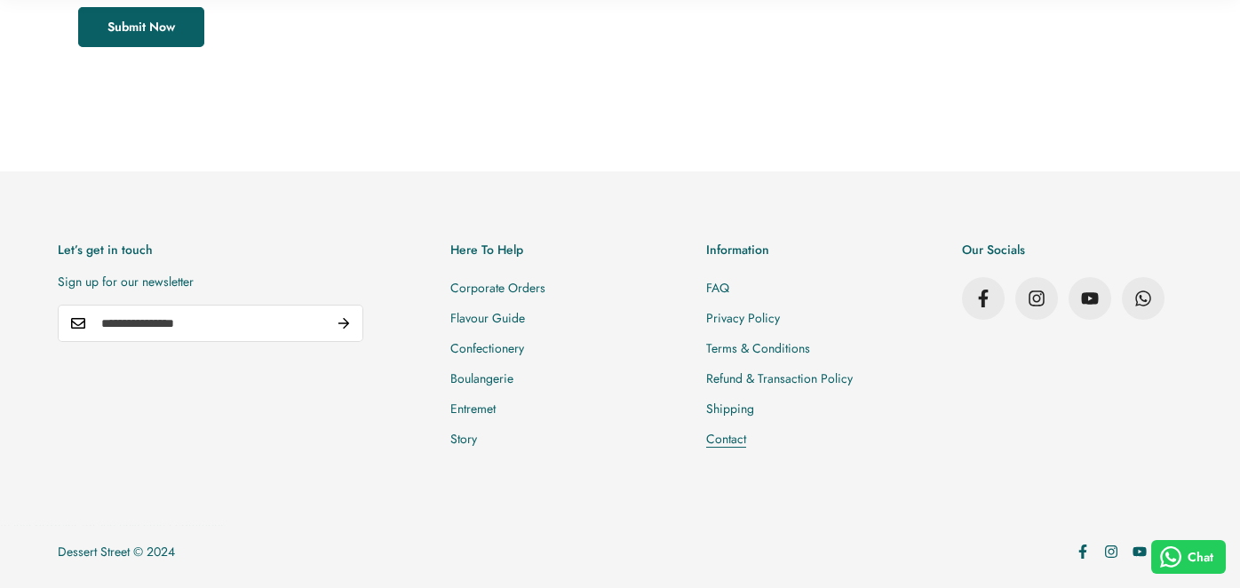
click at [717, 432] on link "Contact" at bounding box center [726, 439] width 40 height 18
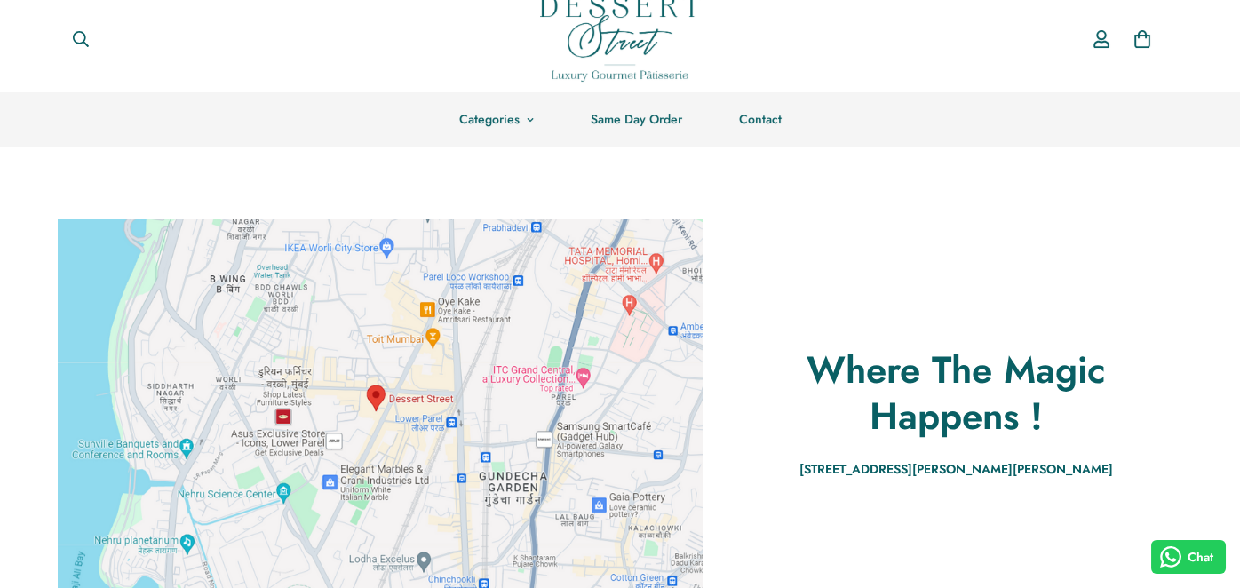
scroll to position [12, 0]
